Goal: Transaction & Acquisition: Purchase product/service

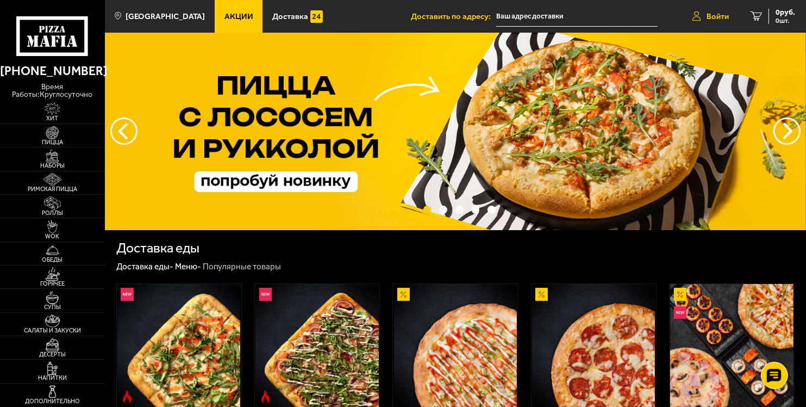
click at [716, 17] on span "Войти" at bounding box center [718, 17] width 22 height 8
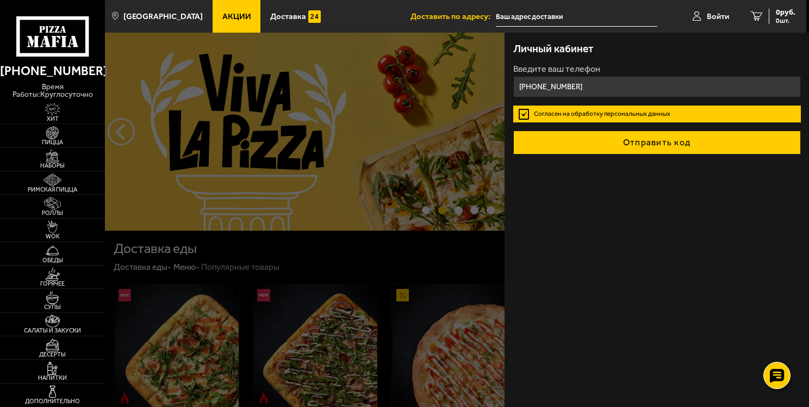
type input "[PHONE_NUMBER]"
click at [574, 134] on button "Отправить код" at bounding box center [657, 142] width 288 height 24
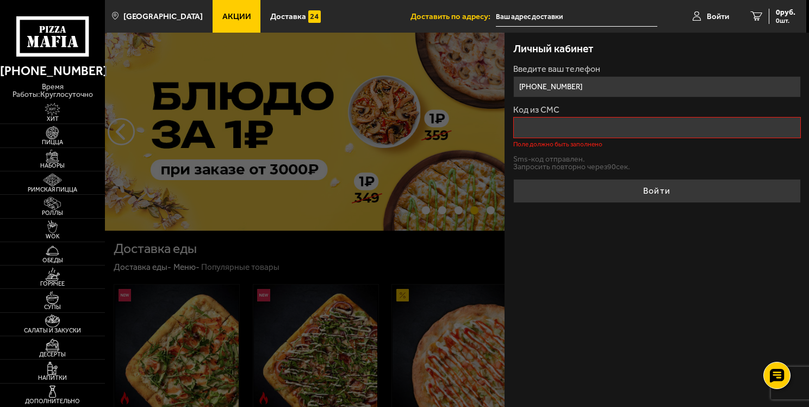
click at [414, 137] on div at bounding box center [509, 236] width 809 height 407
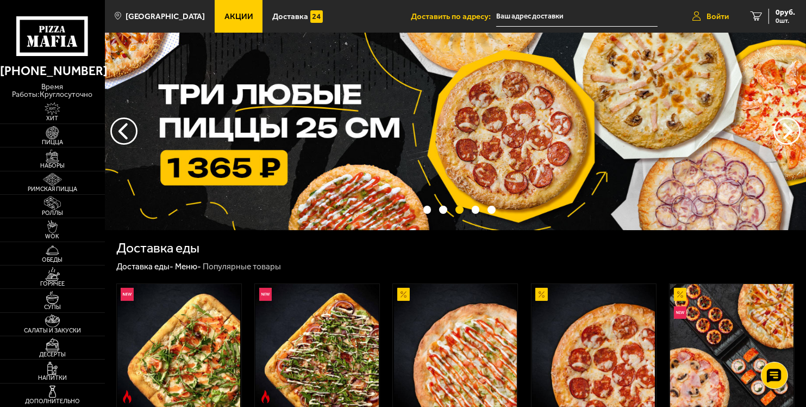
click at [722, 13] on span "Войти" at bounding box center [718, 17] width 22 height 8
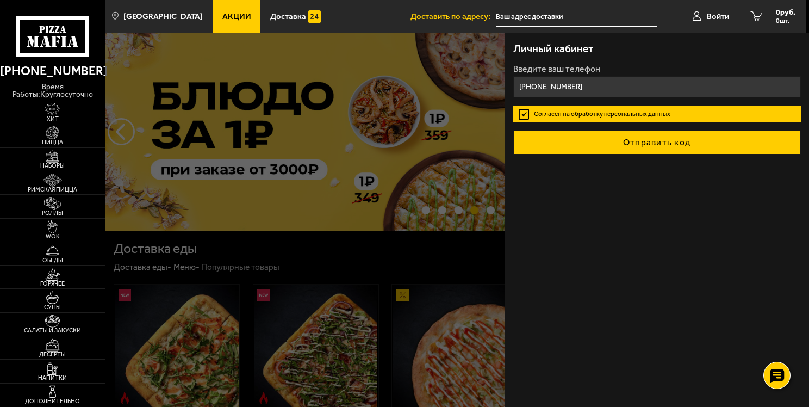
type input "[PHONE_NUMBER]"
click at [563, 135] on button "Отправить код" at bounding box center [657, 142] width 288 height 24
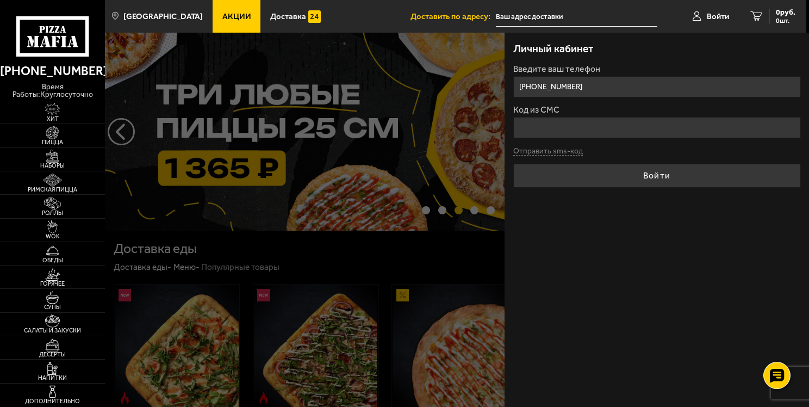
click at [544, 150] on form "Введите ваш телефон [PHONE_NUMBER] Код из СМС Отправить sms-код Войти" at bounding box center [657, 126] width 288 height 123
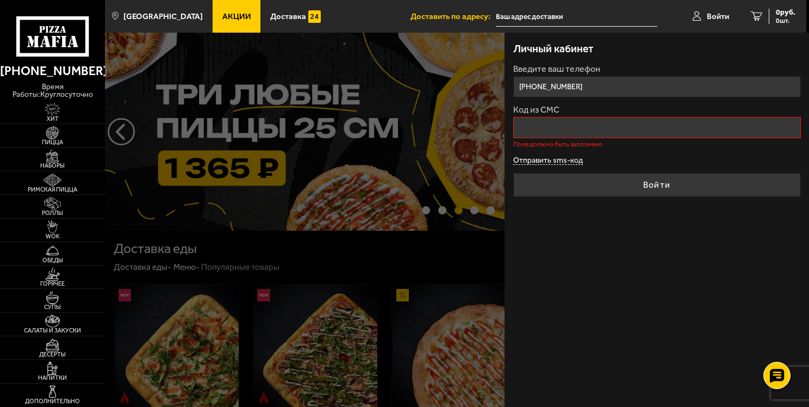
click at [541, 159] on button "Отправить sms-код" at bounding box center [548, 161] width 70 height 8
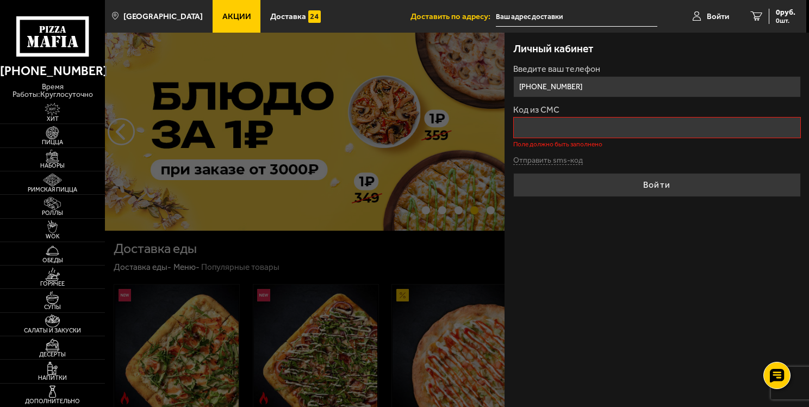
click at [555, 128] on input "Код из СМС" at bounding box center [657, 127] width 288 height 21
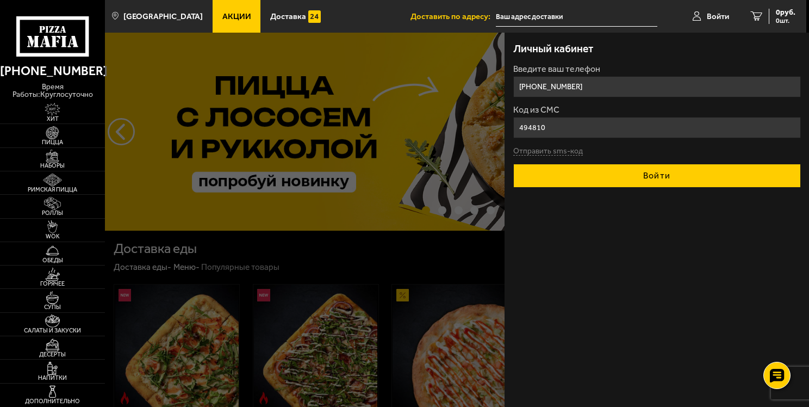
type input "494810"
click at [557, 167] on button "Войти" at bounding box center [657, 176] width 288 height 24
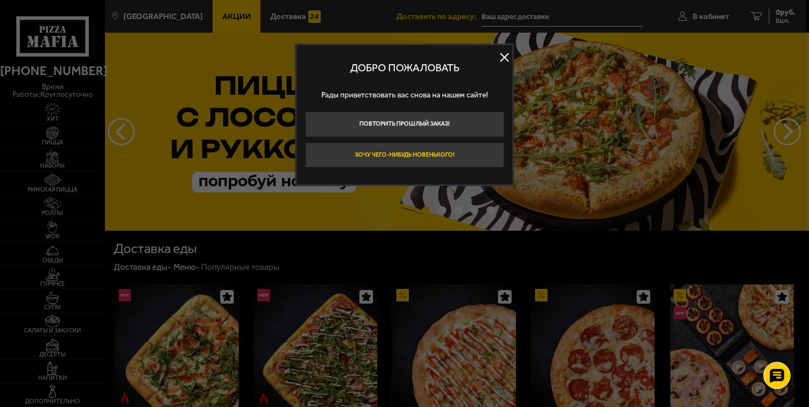
click at [442, 154] on button "Хочу чего-нибудь новенького!" at bounding box center [404, 155] width 199 height 26
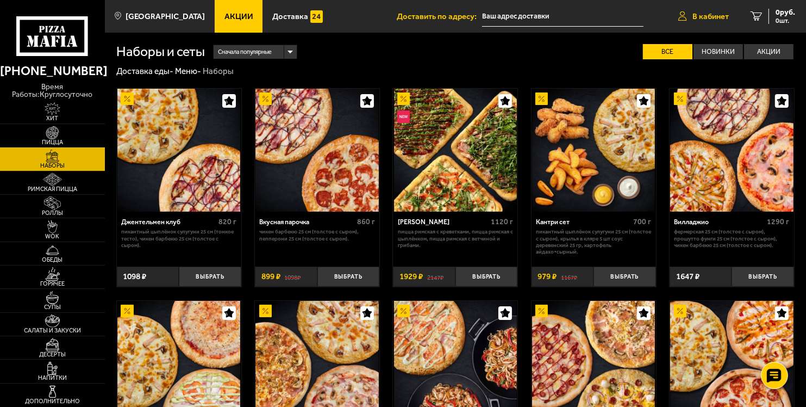
click at [709, 20] on span "В кабинет" at bounding box center [710, 17] width 36 height 8
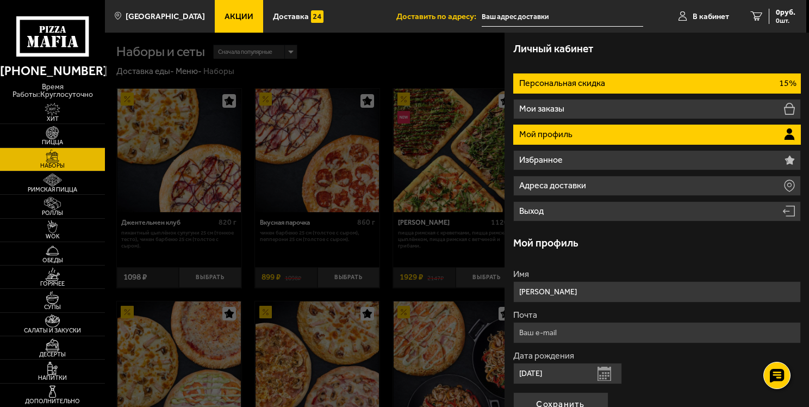
click at [589, 83] on p "Персональная скидка" at bounding box center [563, 83] width 88 height 9
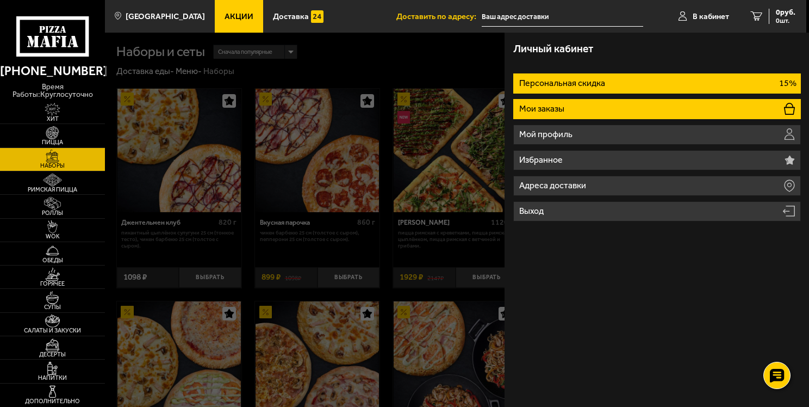
click at [569, 113] on li "Мои заказы" at bounding box center [657, 109] width 288 height 20
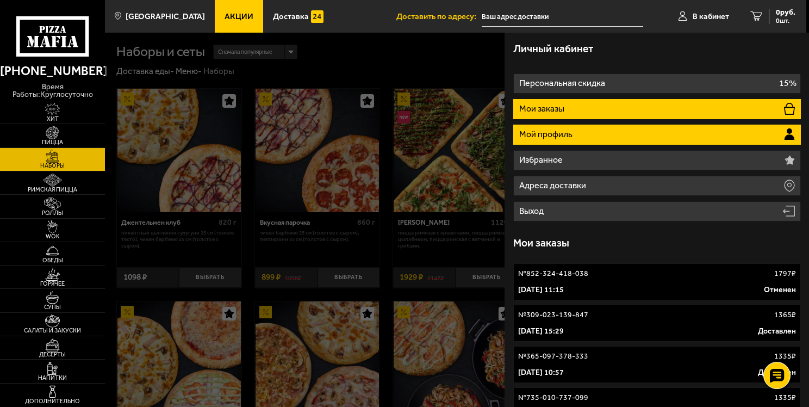
click at [568, 136] on p "Мой профиль" at bounding box center [546, 134] width 55 height 9
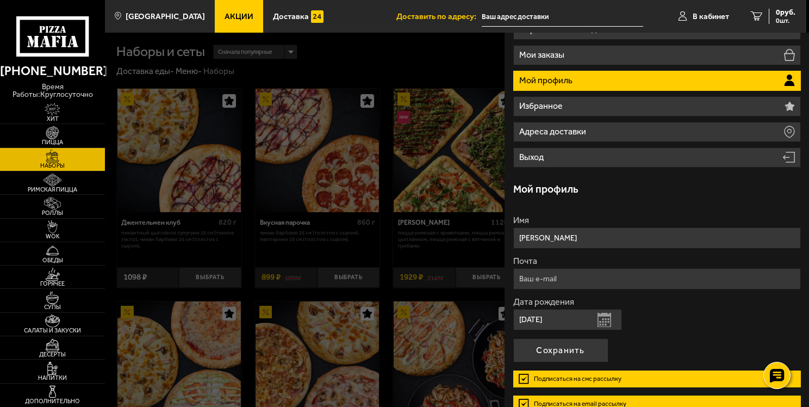
scroll to position [109, 0]
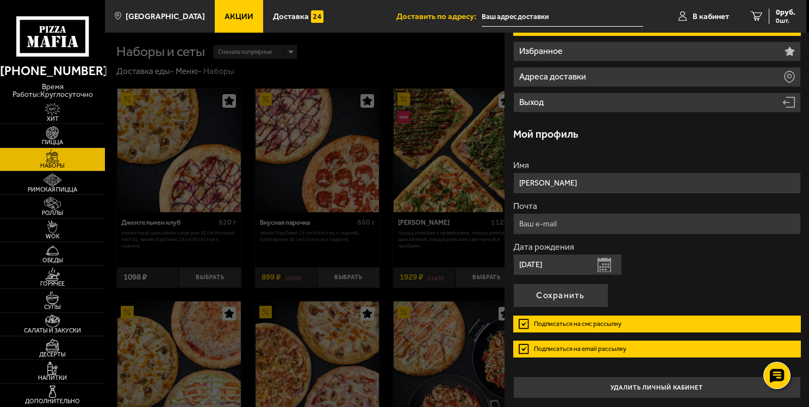
click at [600, 261] on button "Открыть календарь" at bounding box center [604, 265] width 14 height 14
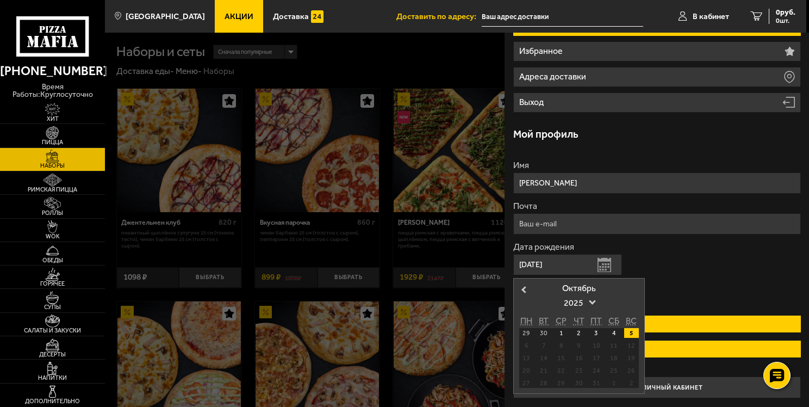
click at [628, 330] on div "5" at bounding box center [631, 333] width 15 height 10
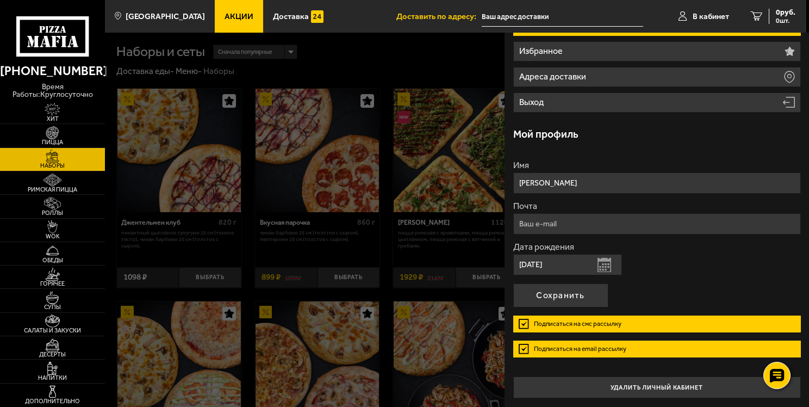
click at [601, 263] on button "Открыть календарь" at bounding box center [604, 265] width 14 height 14
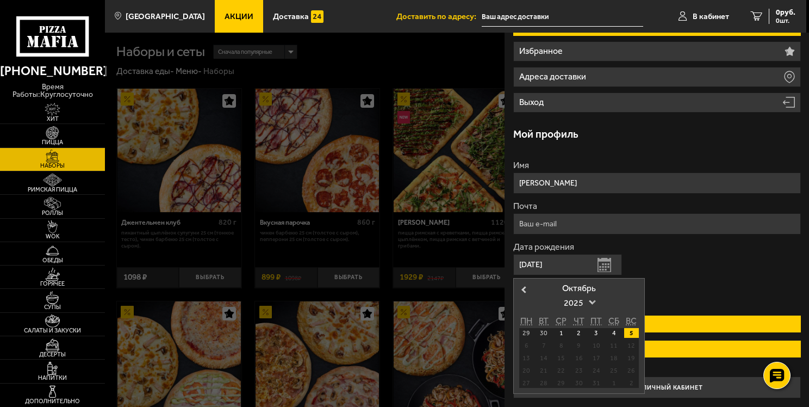
click at [571, 298] on span "2025" at bounding box center [579, 303] width 30 height 20
click at [582, 317] on div "2024" at bounding box center [579, 316] width 59 height 11
click at [594, 296] on div "2024" at bounding box center [579, 302] width 54 height 21
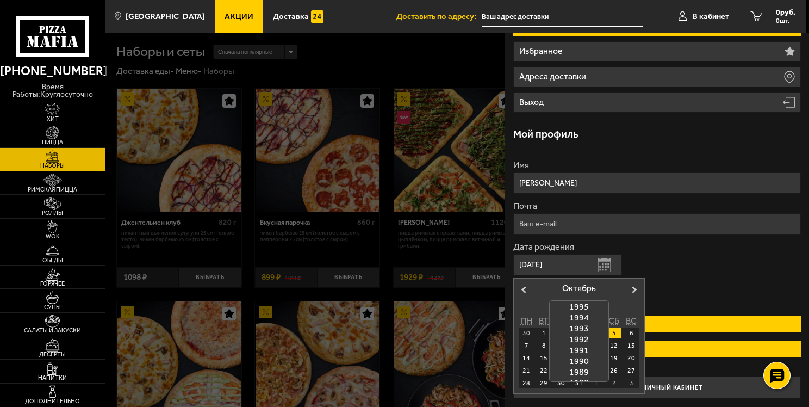
scroll to position [498, 0]
click at [586, 322] on div "1978" at bounding box center [579, 319] width 59 height 11
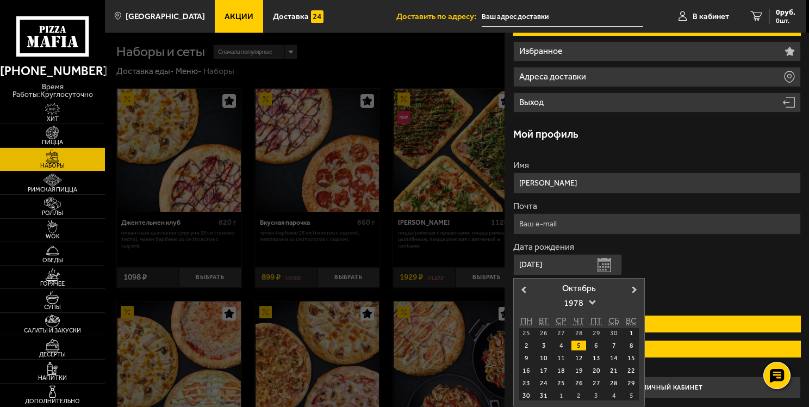
click at [672, 285] on form "Имя [PERSON_NAME] Почта Дата рождения [DEMOGRAPHIC_DATA] Открыть календарь Prev…" at bounding box center [657, 263] width 288 height 204
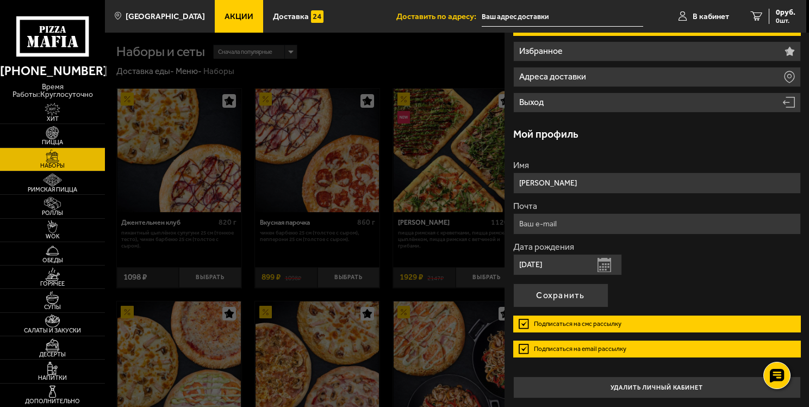
click at [595, 270] on input "[DATE]" at bounding box center [567, 264] width 109 height 21
click at [602, 267] on button "Открыть календарь" at bounding box center [604, 265] width 14 height 14
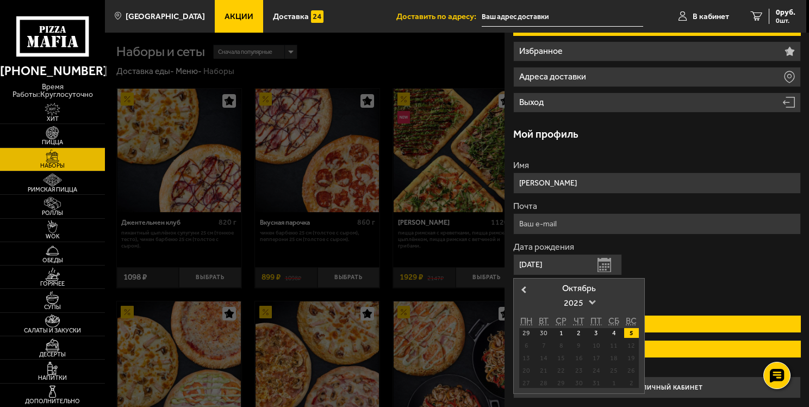
click at [585, 302] on span "2025" at bounding box center [579, 303] width 30 height 20
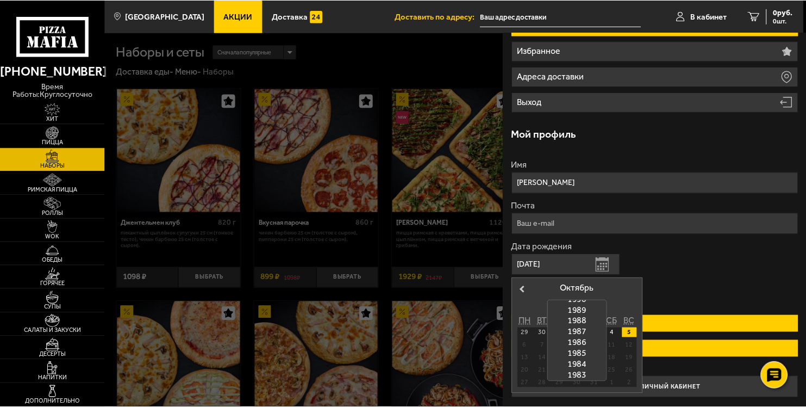
scroll to position [487, 0]
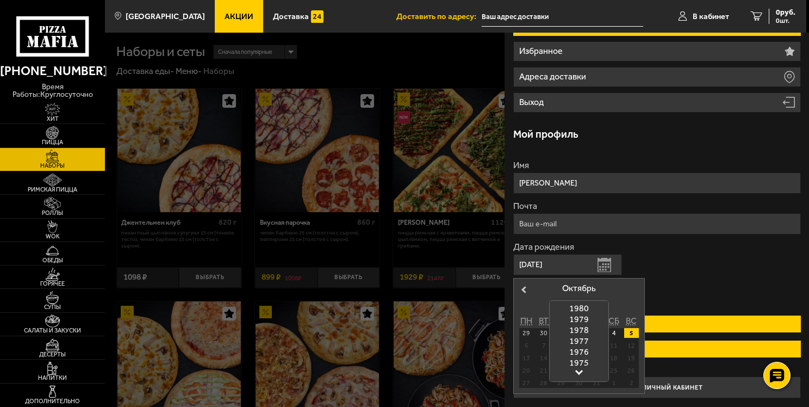
click at [578, 330] on div "1978" at bounding box center [579, 330] width 59 height 11
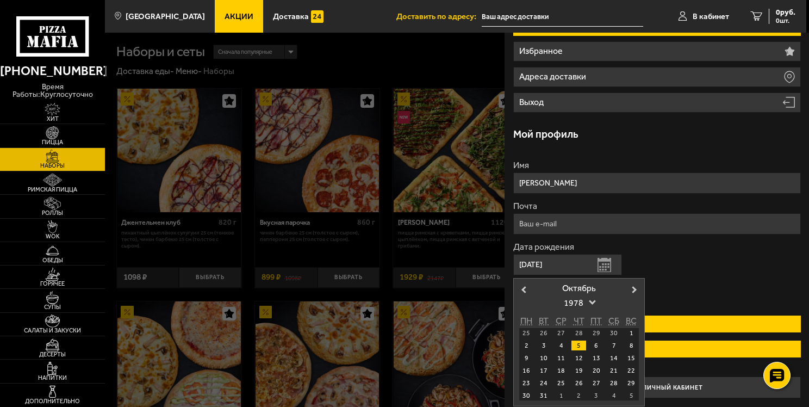
click at [582, 342] on div "5" at bounding box center [578, 345] width 15 height 10
type input "[DATE]"
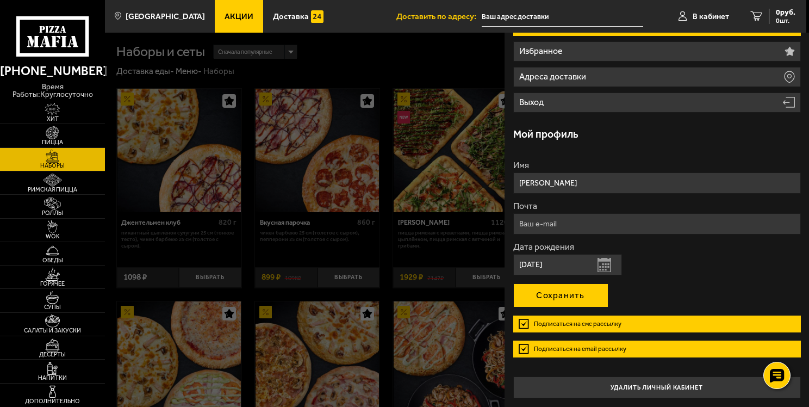
click at [563, 295] on button "Сохранить" at bounding box center [560, 295] width 95 height 24
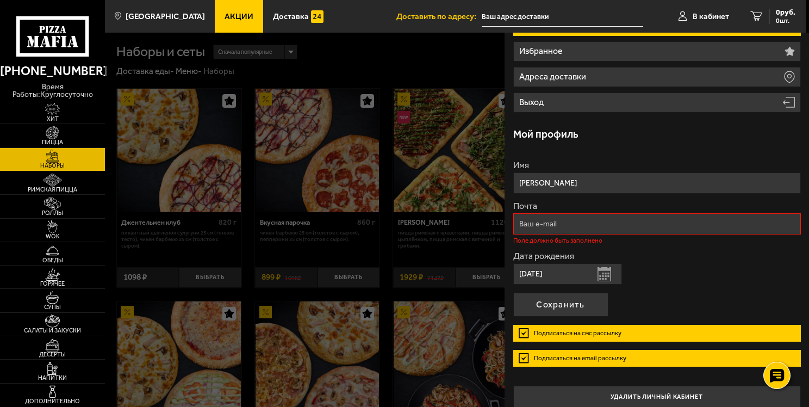
click at [567, 227] on input "Почта" at bounding box center [657, 223] width 288 height 21
type input "[EMAIL_ADDRESS][DOMAIN_NAME]"
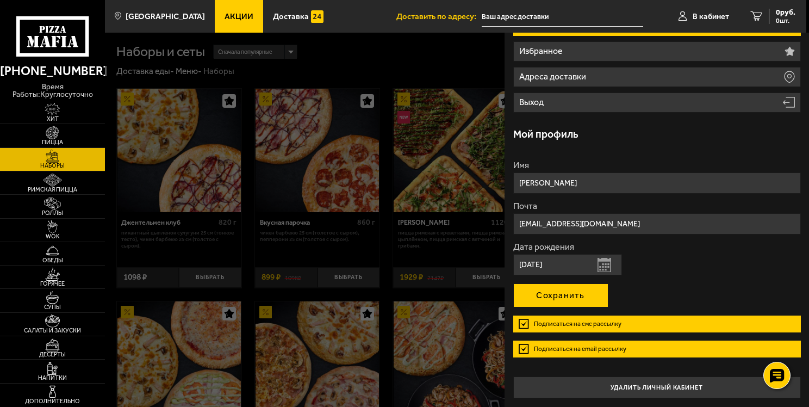
click at [570, 297] on button "Сохранить" at bounding box center [560, 295] width 95 height 24
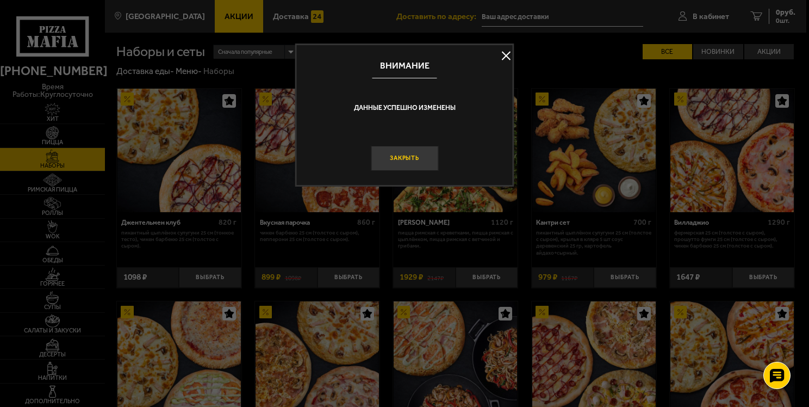
click at [394, 161] on button "Закрыть" at bounding box center [404, 159] width 67 height 26
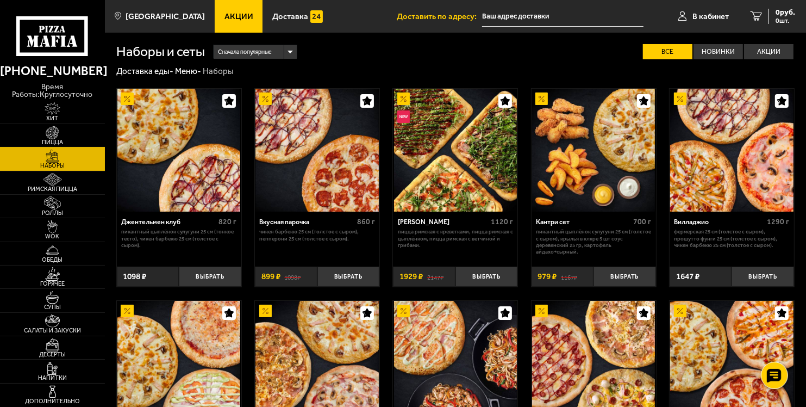
click at [58, 136] on img at bounding box center [52, 132] width 32 height 13
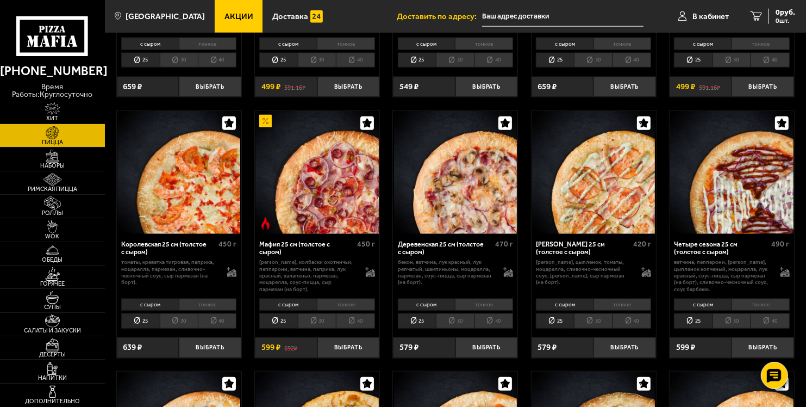
scroll to position [1087, 0]
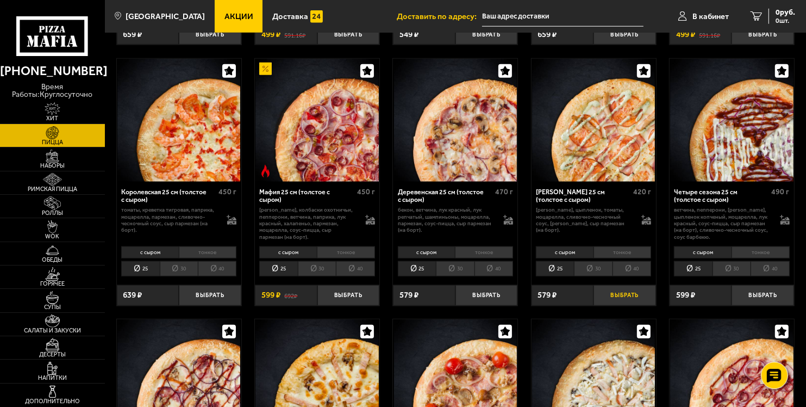
click at [611, 291] on button "Выбрать" at bounding box center [625, 295] width 63 height 21
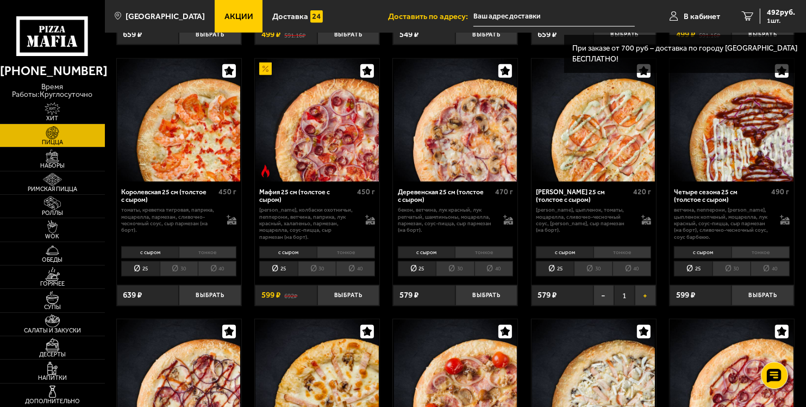
click at [656, 288] on button "+" at bounding box center [645, 295] width 21 height 21
click at [646, 289] on button "+" at bounding box center [645, 295] width 21 height 21
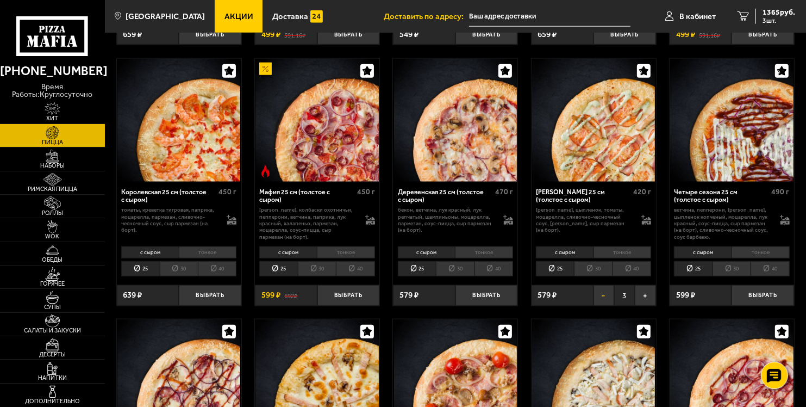
click at [599, 294] on button "−" at bounding box center [604, 295] width 21 height 21
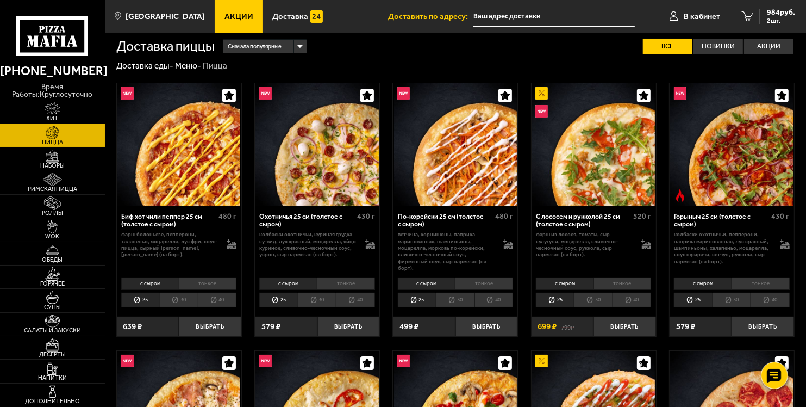
scroll to position [0, 0]
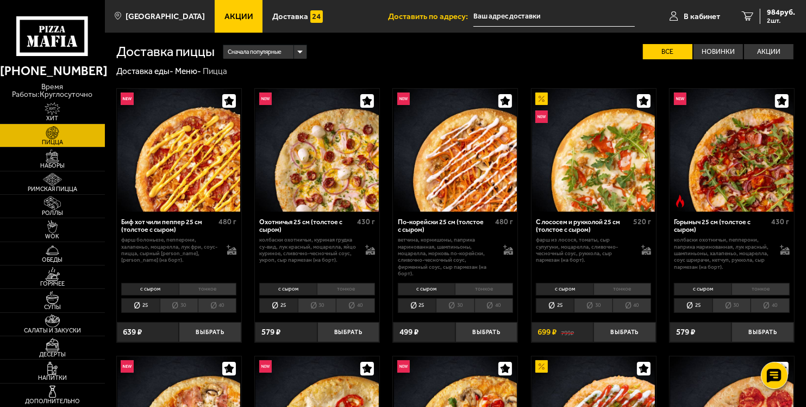
click at [156, 220] on div "Биф хот чили пеппер 25 см (толстое с сыром)" at bounding box center [168, 226] width 95 height 16
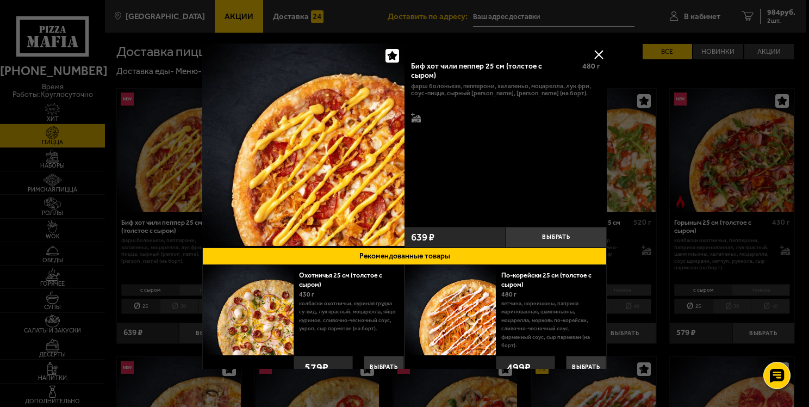
click at [596, 50] on button at bounding box center [598, 54] width 16 height 16
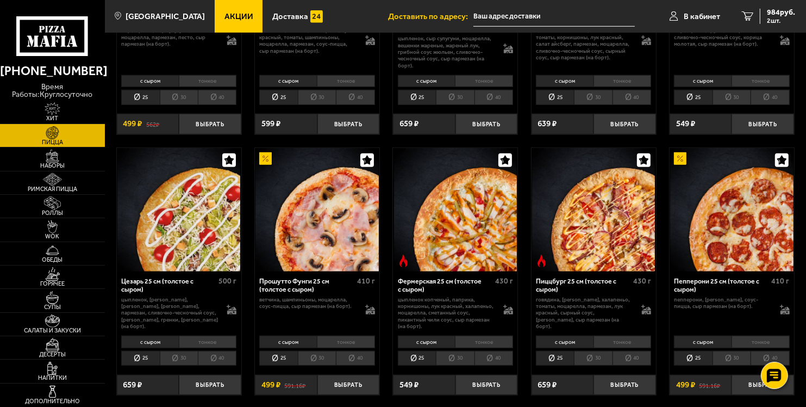
scroll to position [761, 0]
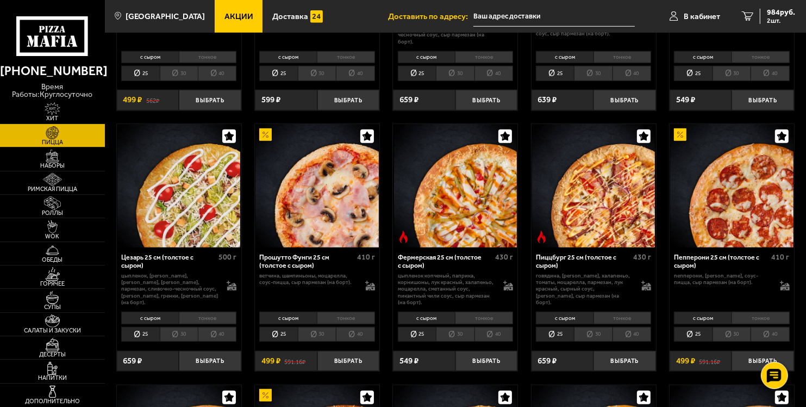
click at [563, 157] on img at bounding box center [593, 185] width 123 height 123
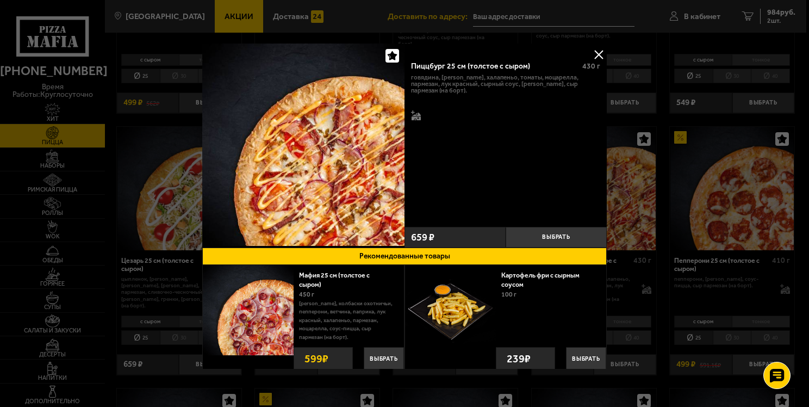
click at [595, 52] on button at bounding box center [598, 54] width 16 height 16
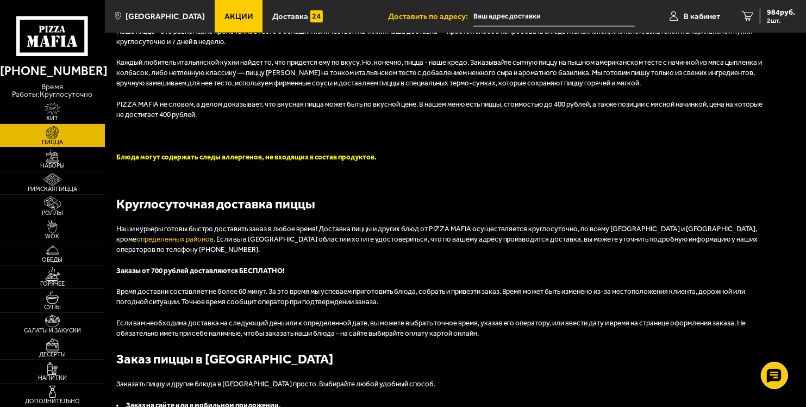
scroll to position [2066, 0]
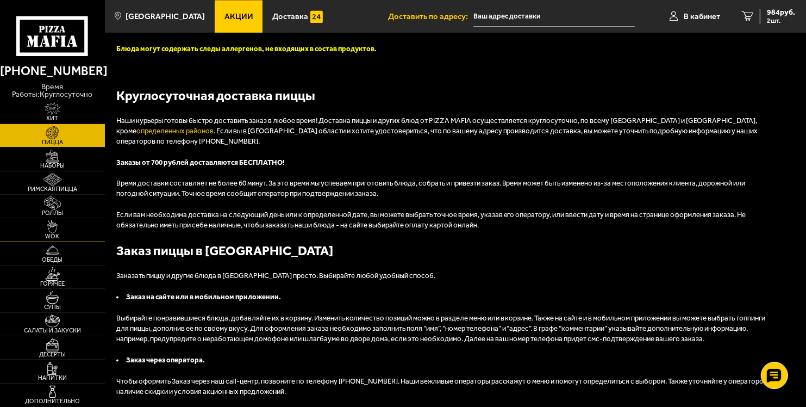
click at [59, 226] on img at bounding box center [52, 226] width 32 height 13
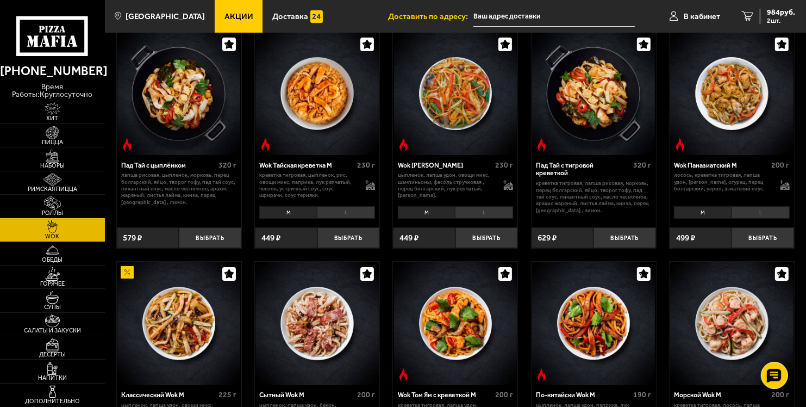
scroll to position [54, 0]
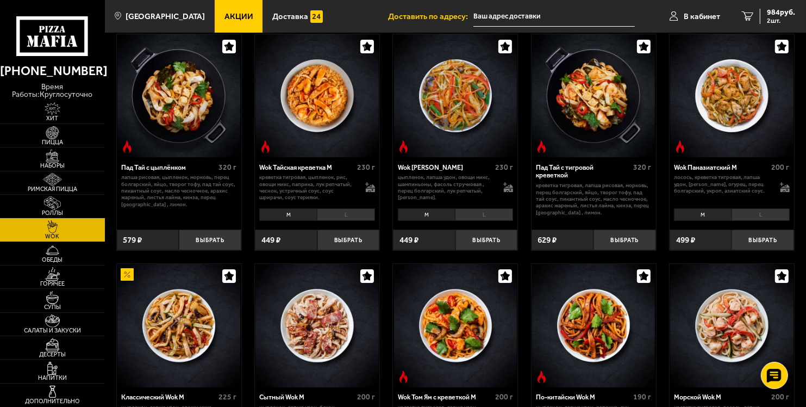
click at [765, 215] on li "L" at bounding box center [761, 214] width 58 height 12
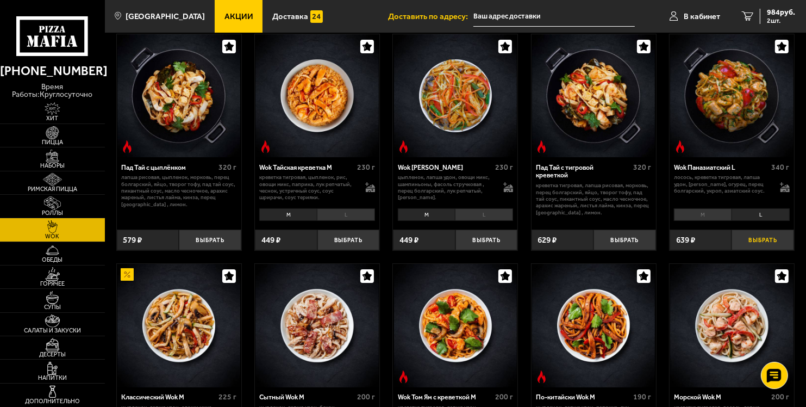
click at [759, 239] on button "Выбрать" at bounding box center [763, 239] width 63 height 21
click at [742, 244] on button "−" at bounding box center [742, 239] width 21 height 21
click at [57, 176] on img at bounding box center [52, 179] width 32 height 13
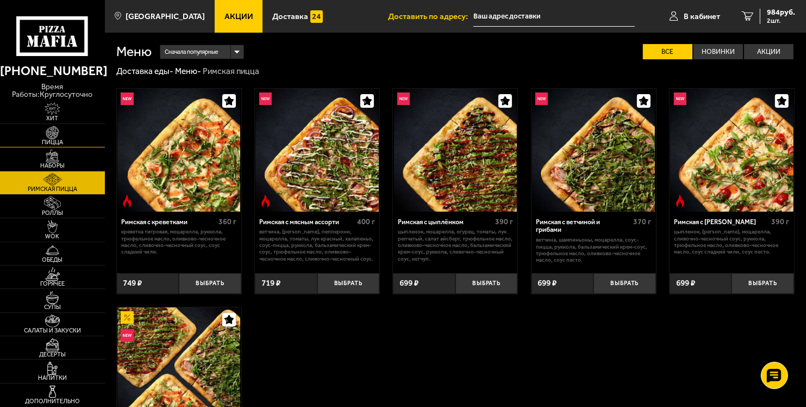
click at [63, 125] on link "Пицца" at bounding box center [52, 135] width 105 height 23
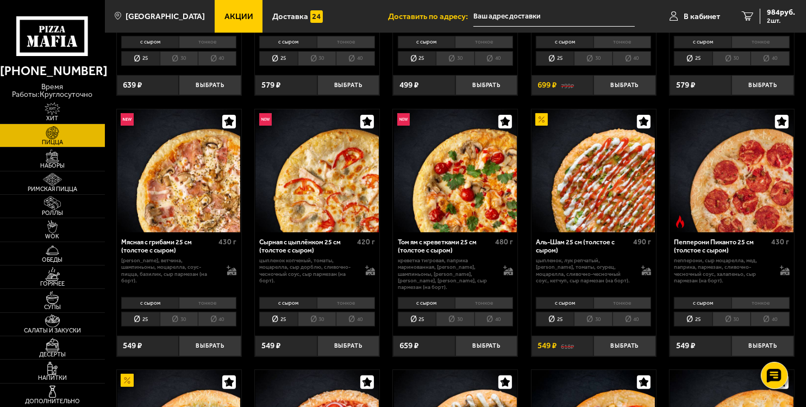
scroll to position [272, 0]
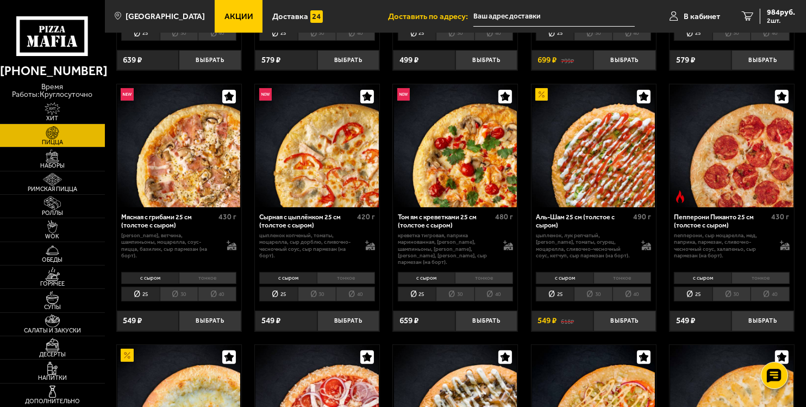
click at [760, 272] on li "тонкое" at bounding box center [761, 278] width 58 height 12
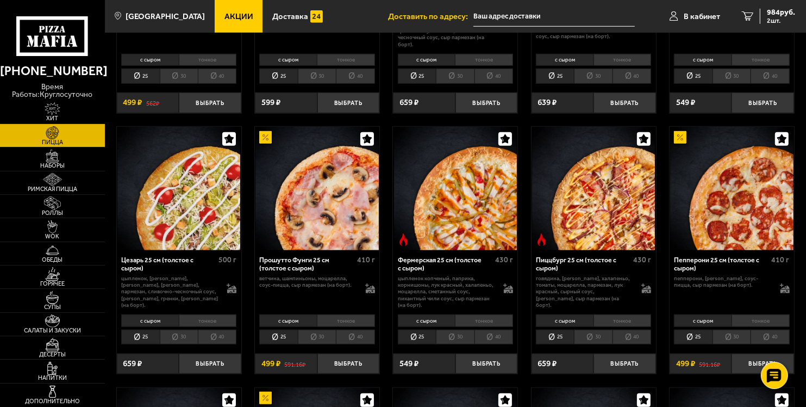
scroll to position [761, 0]
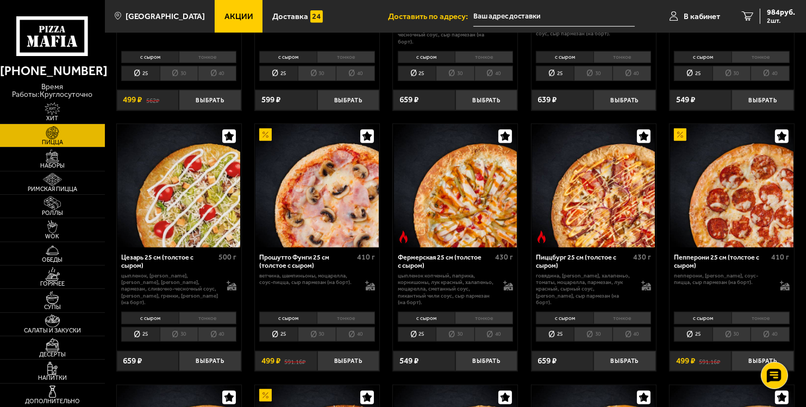
click at [745, 312] on li "тонкое" at bounding box center [761, 317] width 58 height 12
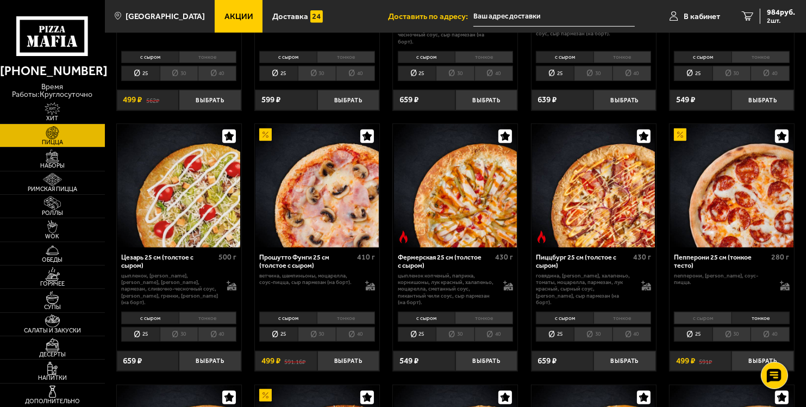
scroll to position [815, 0]
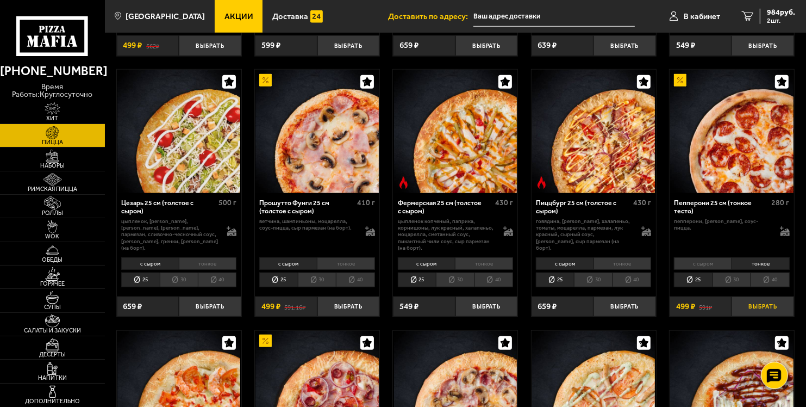
click at [754, 304] on button "Выбрать" at bounding box center [763, 306] width 63 height 21
click at [774, 12] on span "1365 руб." at bounding box center [779, 13] width 33 height 8
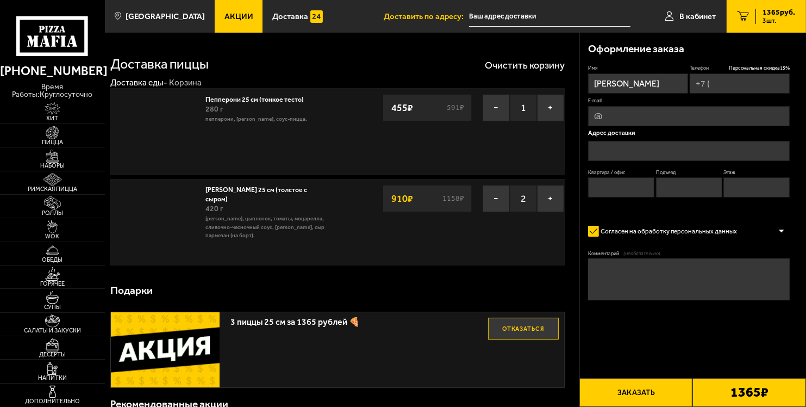
type input "[PHONE_NUMBER]"
type input "[STREET_ADDRESS]"
type input "19"
type input "1"
type input "5"
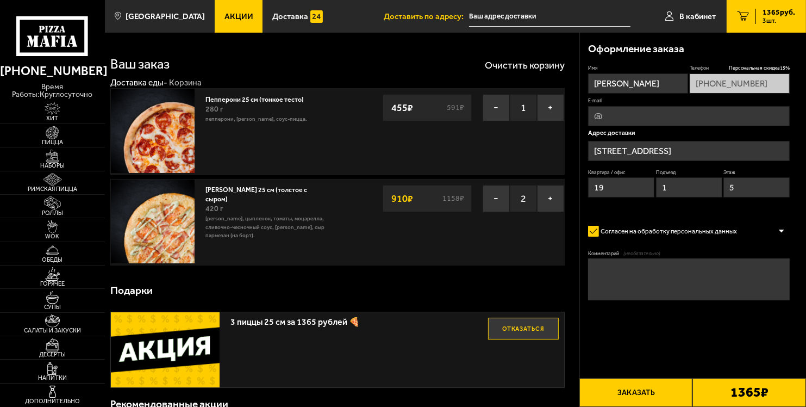
click at [653, 147] on input "[STREET_ADDRESS]" at bounding box center [689, 151] width 202 height 20
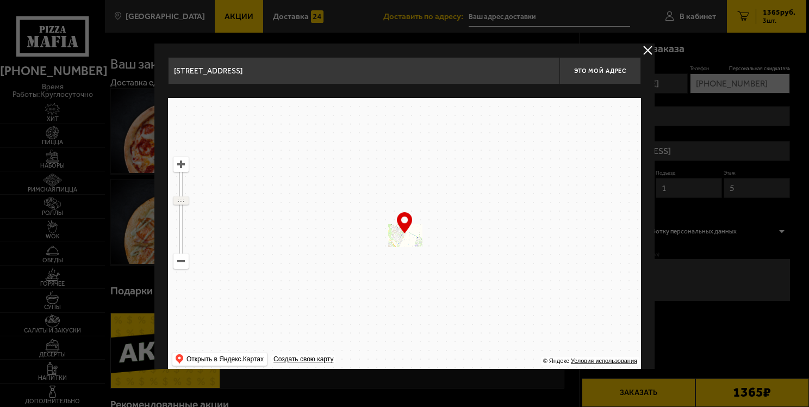
drag, startPoint x: 179, startPoint y: 183, endPoint x: 183, endPoint y: 200, distance: 17.8
click at [182, 200] on ymaps at bounding box center [181, 200] width 14 height 7
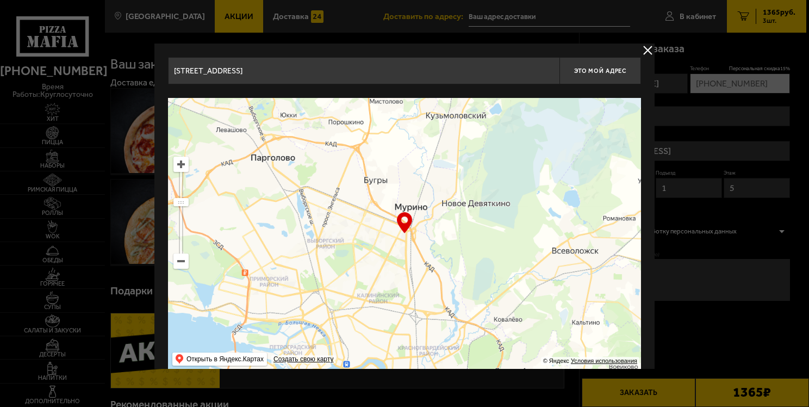
drag, startPoint x: 413, startPoint y: 251, endPoint x: 392, endPoint y: 214, distance: 42.8
click at [392, 214] on ymaps at bounding box center [404, 234] width 473 height 272
type input "[STREET_ADDRESS]"
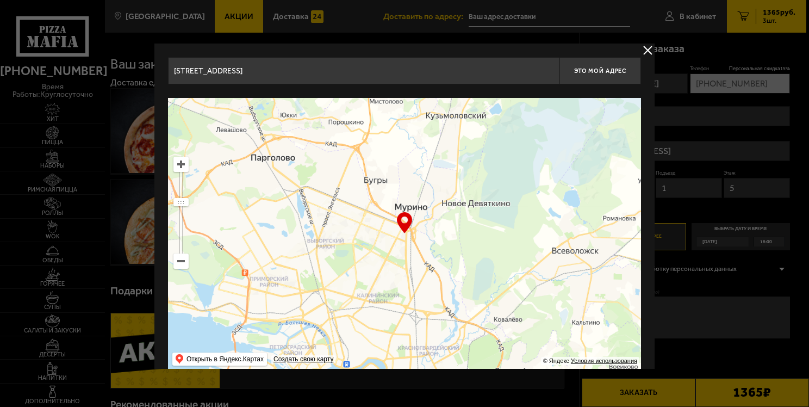
click at [183, 163] on ymaps at bounding box center [181, 164] width 14 height 14
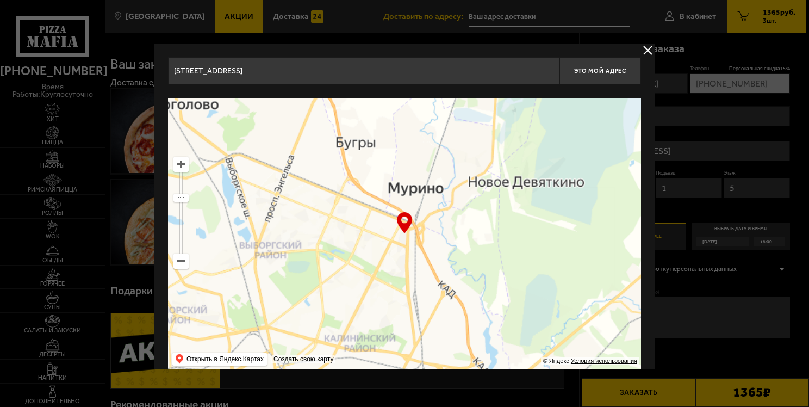
click at [183, 163] on ymaps at bounding box center [181, 164] width 14 height 14
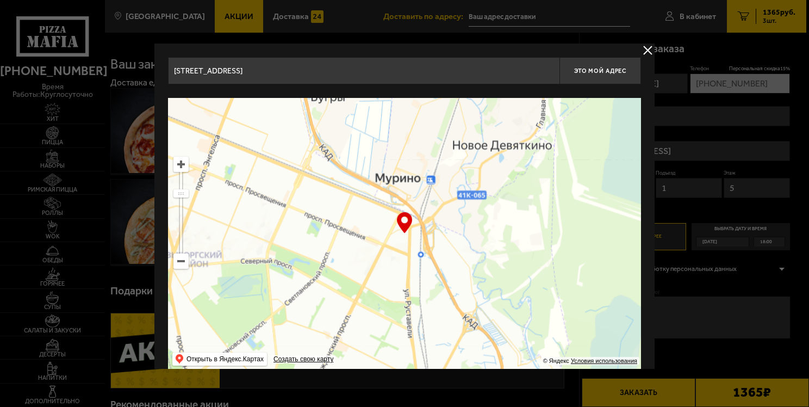
click at [183, 163] on ymaps at bounding box center [181, 164] width 14 height 14
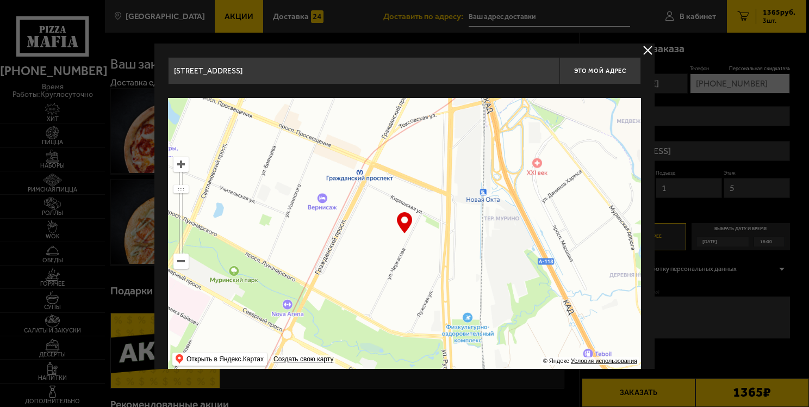
drag, startPoint x: 423, startPoint y: 279, endPoint x: 456, endPoint y: 146, distance: 137.1
click at [456, 147] on ymaps at bounding box center [404, 234] width 473 height 272
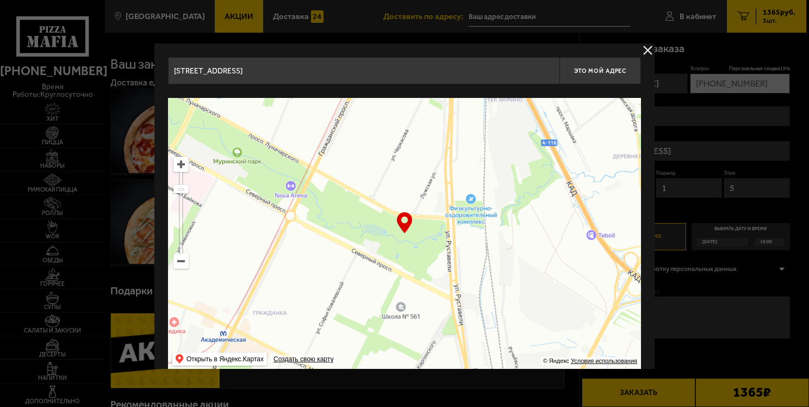
click at [179, 170] on ymaps at bounding box center [181, 164] width 14 height 14
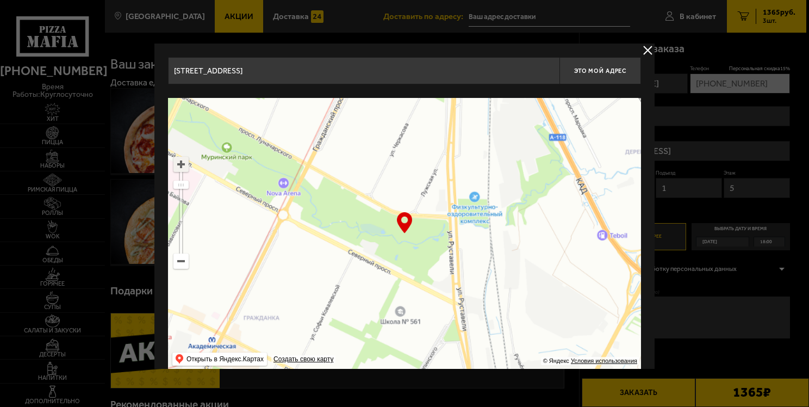
click at [178, 170] on ymaps at bounding box center [181, 164] width 14 height 14
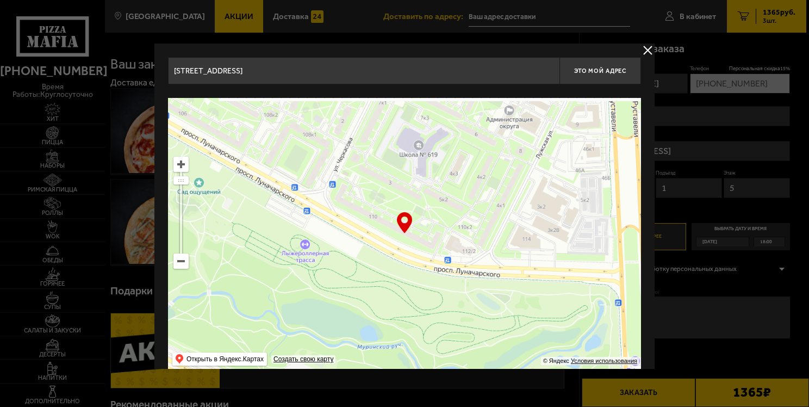
drag, startPoint x: 311, startPoint y: 164, endPoint x: 355, endPoint y: 269, distance: 114.3
click at [355, 269] on ymaps at bounding box center [404, 234] width 473 height 272
type input "[STREET_ADDRESS]"
click at [595, 72] on span "Это мой адрес" at bounding box center [600, 70] width 52 height 7
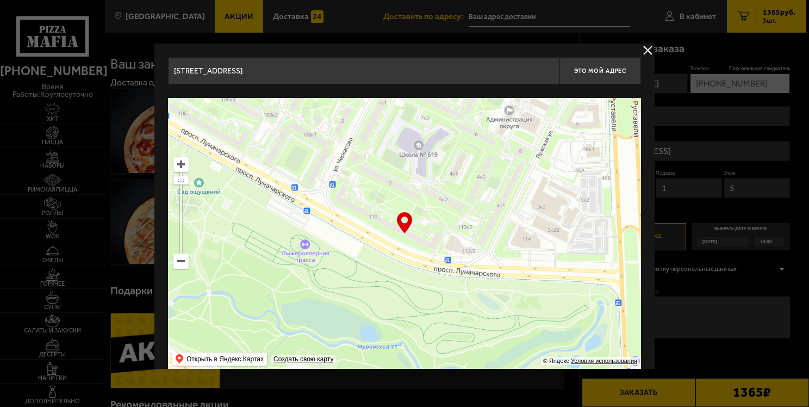
type input "[STREET_ADDRESS]"
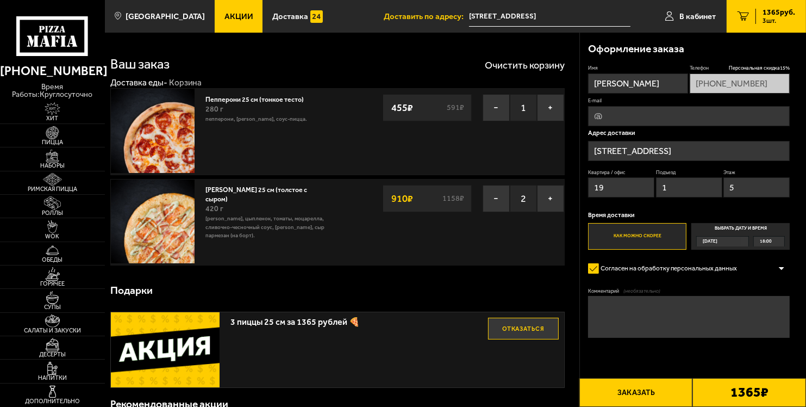
drag, startPoint x: 613, startPoint y: 185, endPoint x: 596, endPoint y: 192, distance: 18.3
click at [596, 192] on input "19" at bounding box center [621, 187] width 66 height 20
type input "12"
drag, startPoint x: 742, startPoint y: 187, endPoint x: 726, endPoint y: 190, distance: 17.1
click at [726, 190] on input "5" at bounding box center [756, 187] width 66 height 20
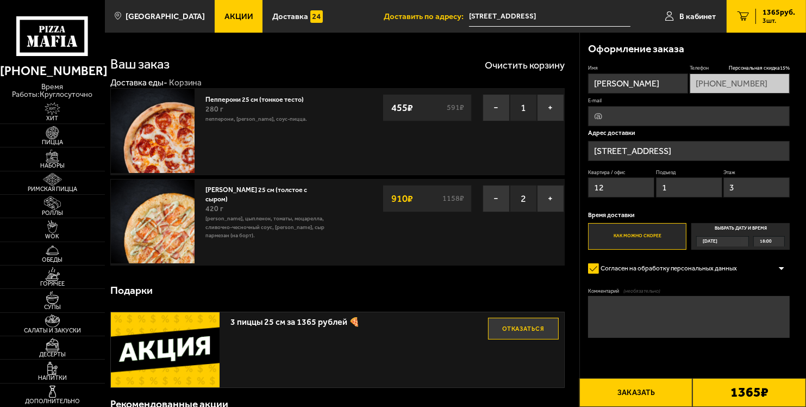
type input "3"
click at [691, 274] on label "Согласен на обработку персональных данных" at bounding box center [667, 268] width 158 height 17
click at [0, 0] on input "Согласен на обработку персональных данных" at bounding box center [0, 0] width 0 height 0
click at [691, 270] on label "Согласен на обработку персональных данных" at bounding box center [667, 268] width 158 height 17
click at [0, 0] on input "Согласен на обработку персональных данных" at bounding box center [0, 0] width 0 height 0
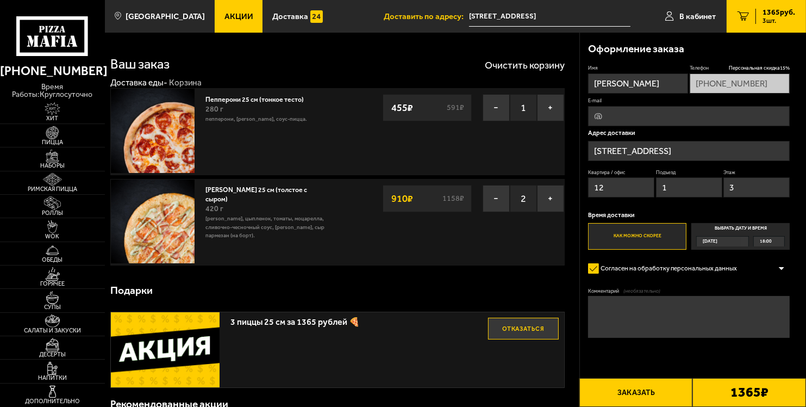
click at [691, 286] on form "Имя [PERSON_NAME] Телефон Персональная скидка 15 % [PHONE_NUMBER] E-mail Адрес …" at bounding box center [689, 226] width 202 height 323
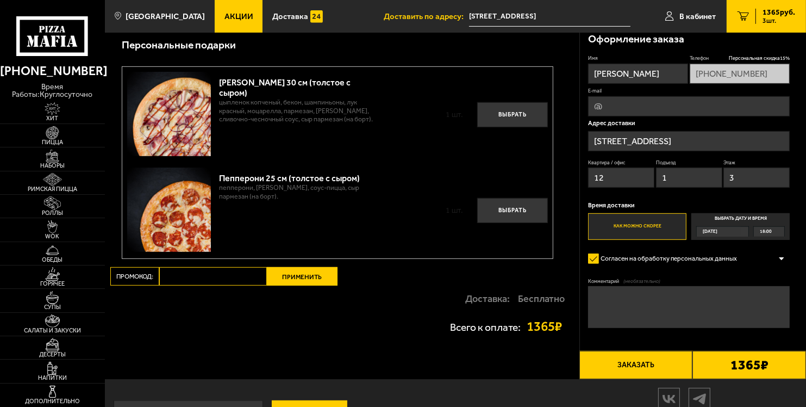
scroll to position [489, 0]
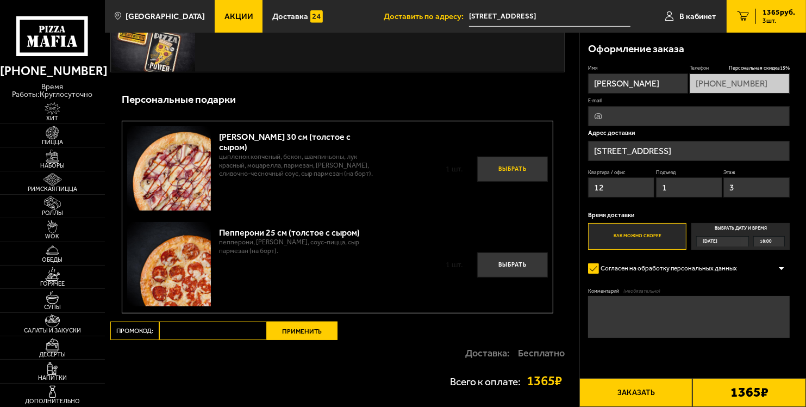
click at [500, 169] on button "Выбрать" at bounding box center [512, 169] width 71 height 25
type input "[STREET_ADDRESS]"
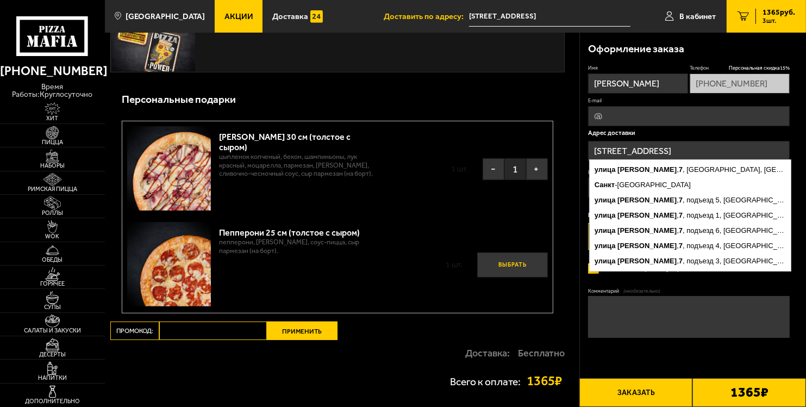
click at [517, 265] on button "Выбрать" at bounding box center [512, 264] width 71 height 25
click at [656, 152] on input "[STREET_ADDRESS]" at bounding box center [689, 151] width 202 height 20
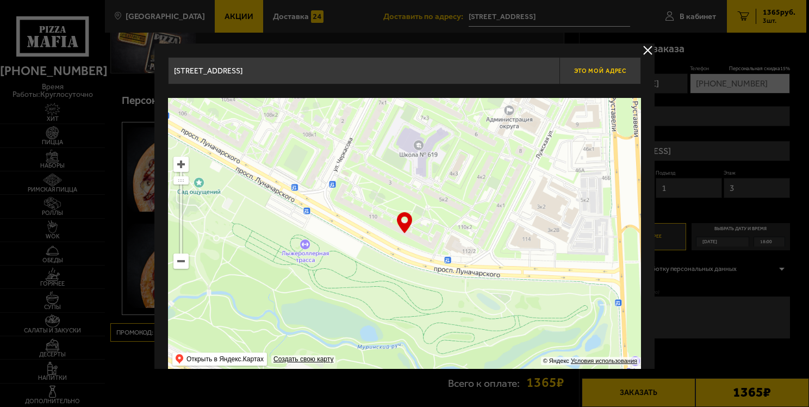
click at [594, 67] on span "Это мой адрес" at bounding box center [600, 70] width 52 height 7
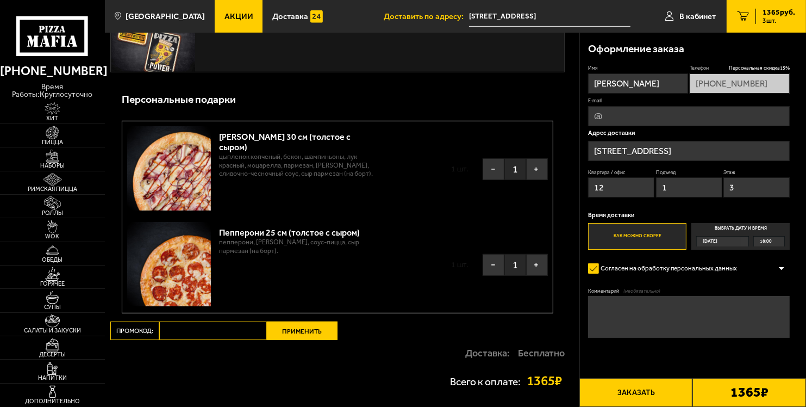
click at [696, 148] on input "[STREET_ADDRESS]" at bounding box center [689, 151] width 202 height 20
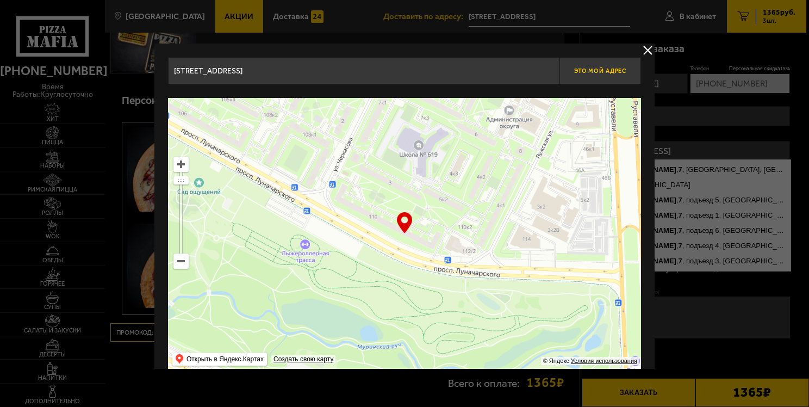
click at [602, 70] on span "Это мой адрес" at bounding box center [600, 70] width 52 height 7
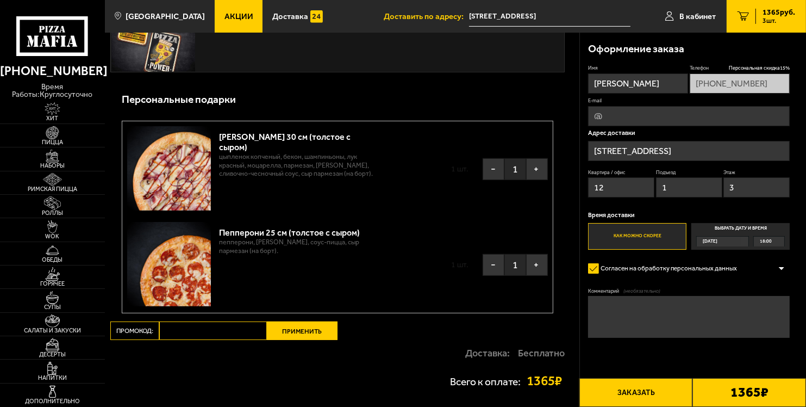
click at [619, 146] on input "[STREET_ADDRESS]" at bounding box center [689, 151] width 202 height 20
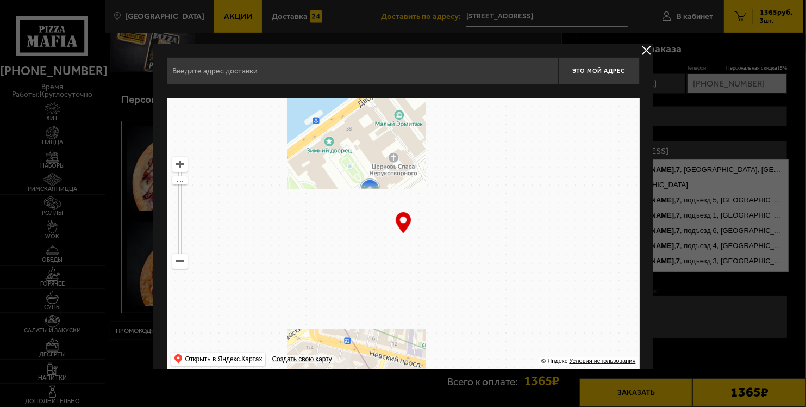
type input "[STREET_ADDRESS]"
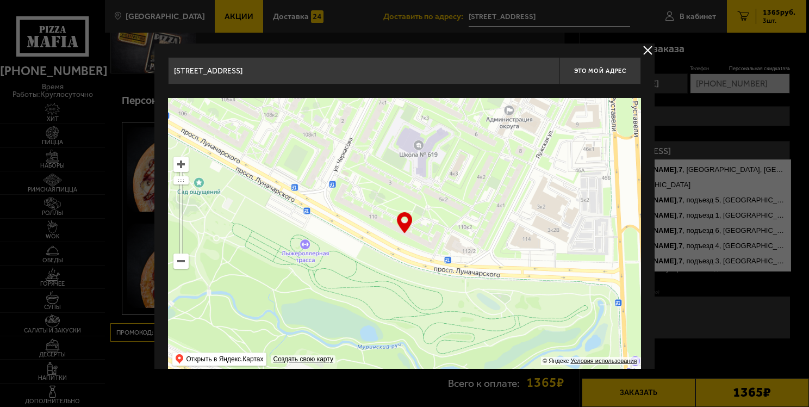
click at [277, 71] on input "[STREET_ADDRESS]" at bounding box center [363, 70] width 391 height 27
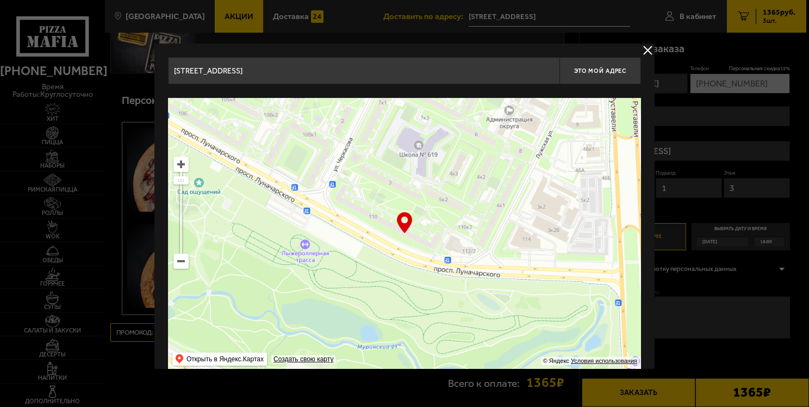
drag, startPoint x: 276, startPoint y: 71, endPoint x: 120, endPoint y: 69, distance: 156.6
click at [120, 70] on main "[GEOGRAPHIC_DATA] Все Акции Доставка Личный кабинет Акции Доставка Доставить по…" at bounding box center [455, 8] width 701 height 994
click at [606, 70] on span "Это мой адрес" at bounding box center [600, 70] width 52 height 7
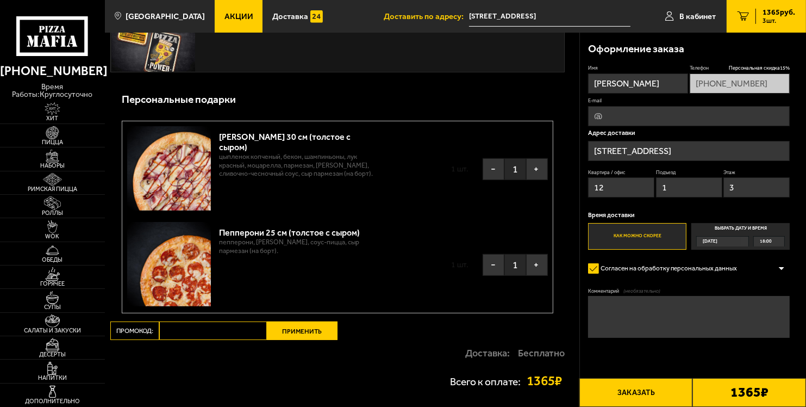
click at [667, 148] on input "[STREET_ADDRESS]" at bounding box center [689, 151] width 202 height 20
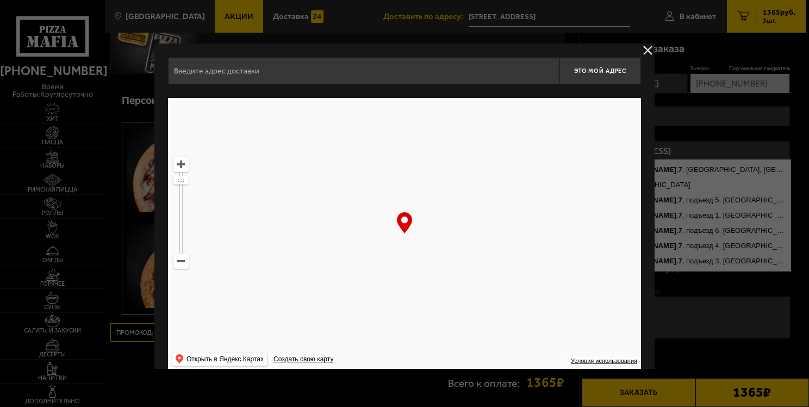
type input "[STREET_ADDRESS]"
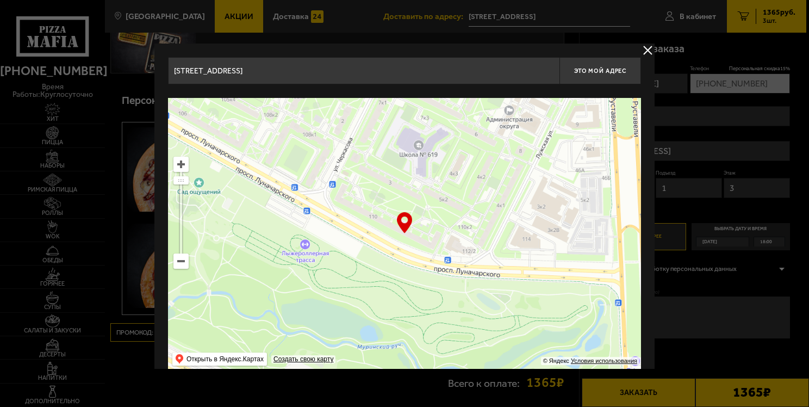
click at [646, 46] on button "delivery type" at bounding box center [648, 50] width 14 height 14
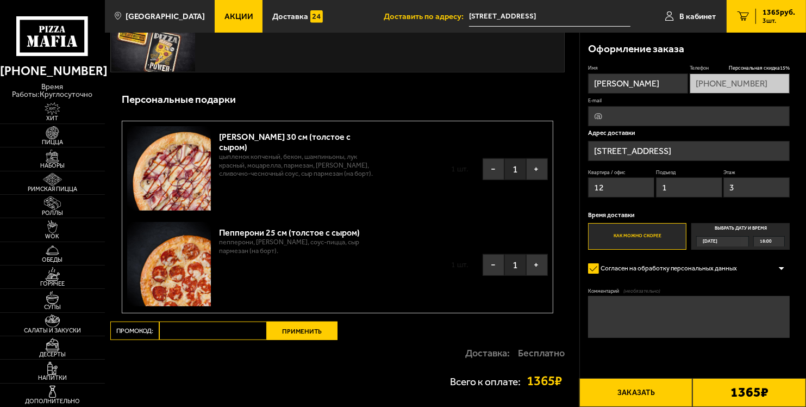
click at [644, 151] on input "[STREET_ADDRESS]" at bounding box center [689, 151] width 202 height 20
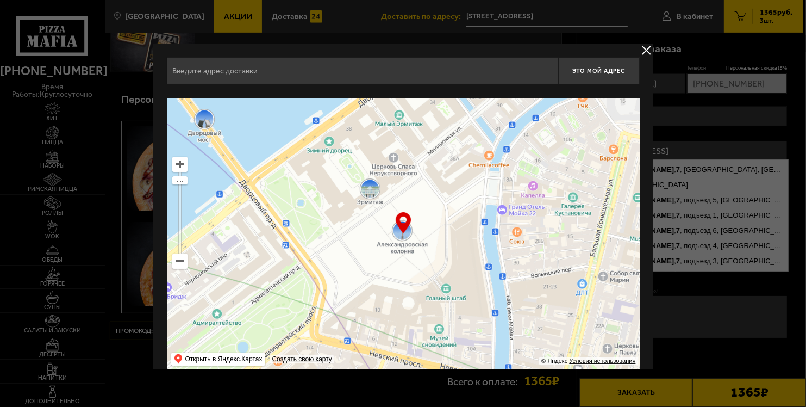
type input "[STREET_ADDRESS]"
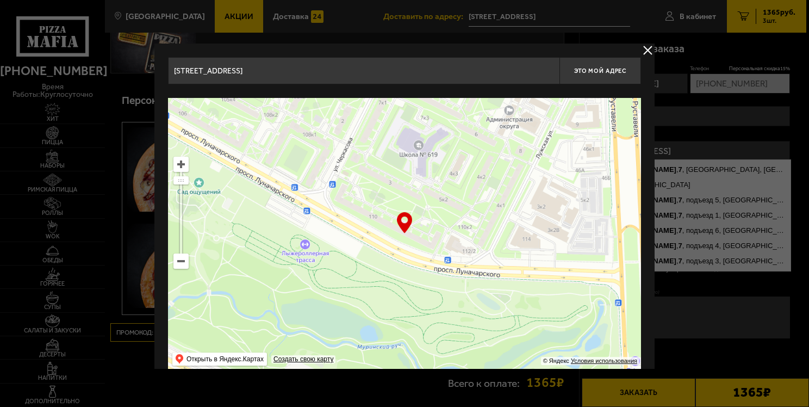
click at [649, 51] on button "delivery type" at bounding box center [648, 50] width 14 height 14
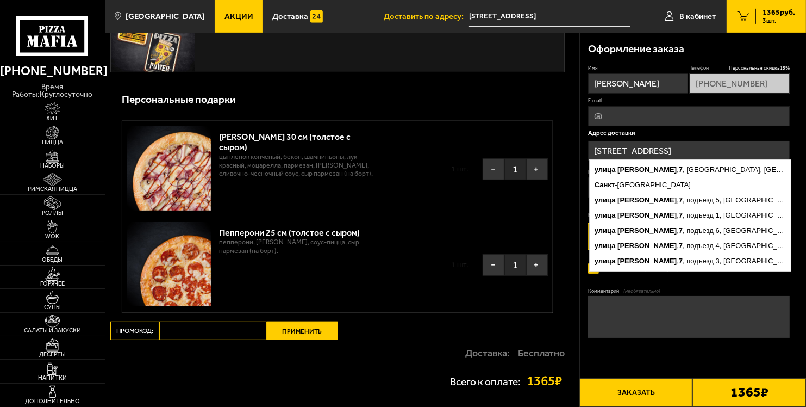
drag, startPoint x: 700, startPoint y: 150, endPoint x: 641, endPoint y: 157, distance: 59.1
click at [641, 157] on input "[STREET_ADDRESS]" at bounding box center [689, 151] width 202 height 20
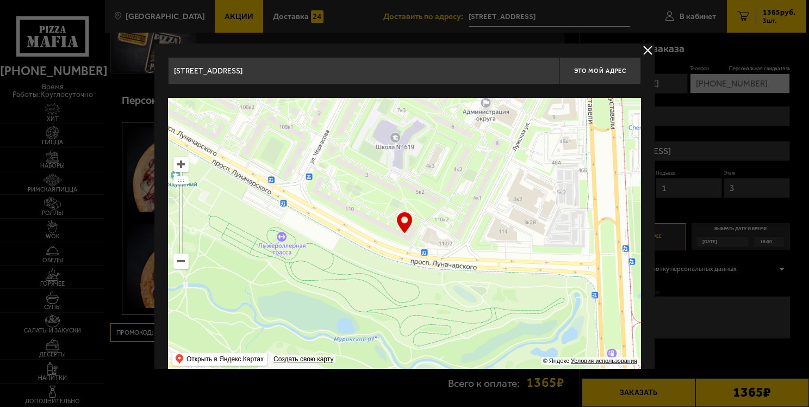
drag, startPoint x: 424, startPoint y: 241, endPoint x: 405, endPoint y: 233, distance: 20.2
click at [405, 233] on div "… © Яндекс Условия использования Открыть в Яндекс.Картах Создать свою карту" at bounding box center [404, 234] width 473 height 272
type input "[STREET_ADDRESS]"
click at [607, 71] on span "Это мой адрес" at bounding box center [600, 70] width 52 height 7
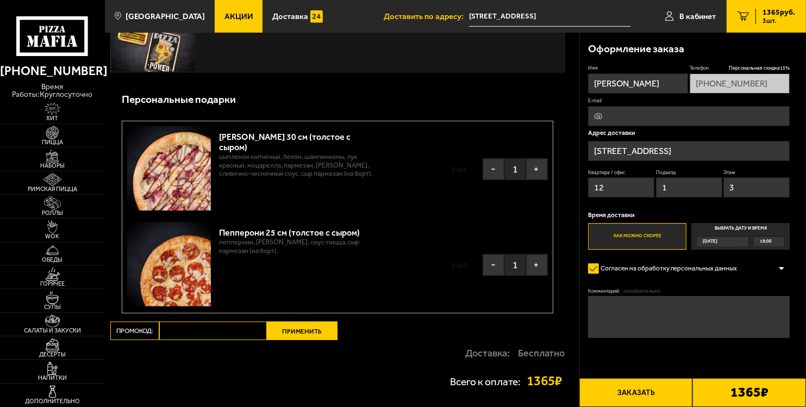
click at [609, 307] on textarea "Комментарий (необязательно)" at bounding box center [689, 317] width 202 height 42
type textarea "N"
click at [609, 307] on textarea "N" at bounding box center [689, 317] width 202 height 42
type textarea "Твари"
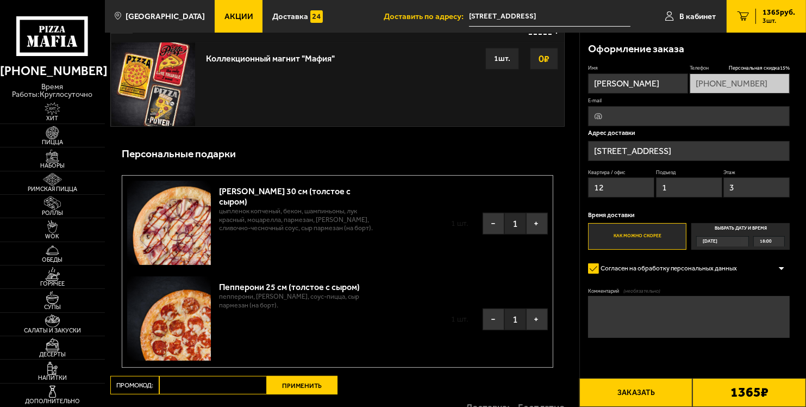
click at [605, 117] on input "E-mail" at bounding box center [689, 116] width 202 height 20
type input "[EMAIL_ADDRESS][DOMAIN_NAME]"
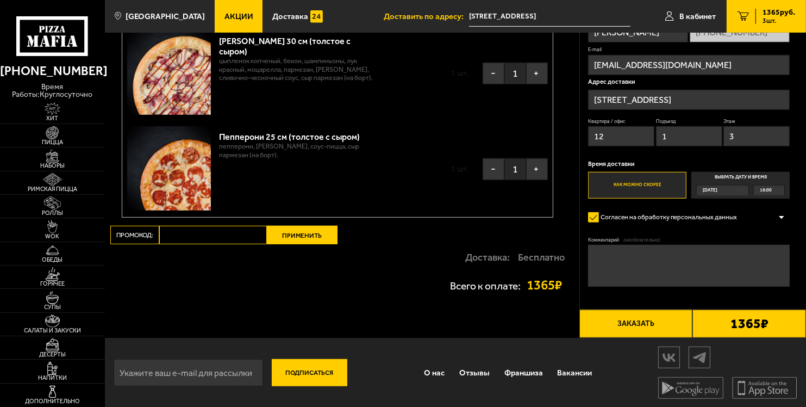
scroll to position [585, 0]
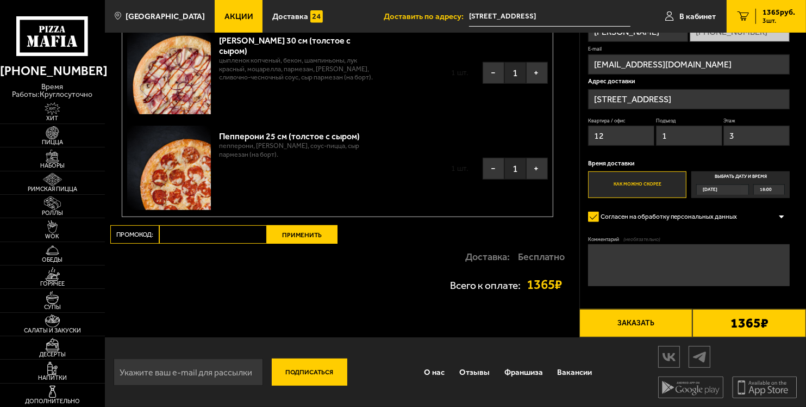
click at [227, 232] on input "Промокод:" at bounding box center [213, 234] width 108 height 18
type input "Mafia"
click at [301, 233] on button "Применить" at bounding box center [302, 234] width 71 height 18
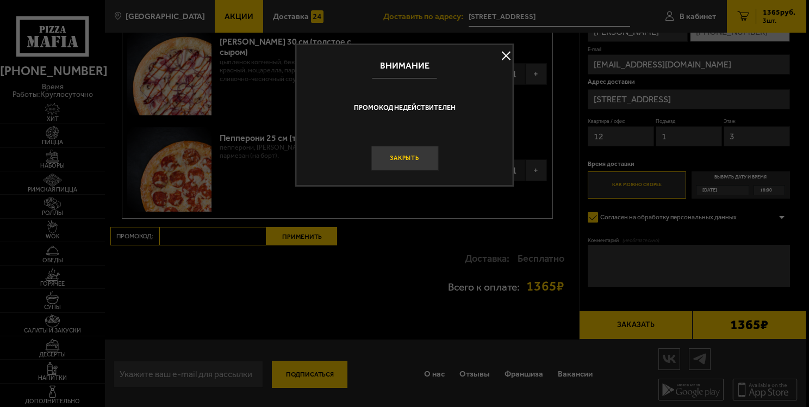
click at [393, 167] on button "Закрыть" at bounding box center [404, 159] width 67 height 26
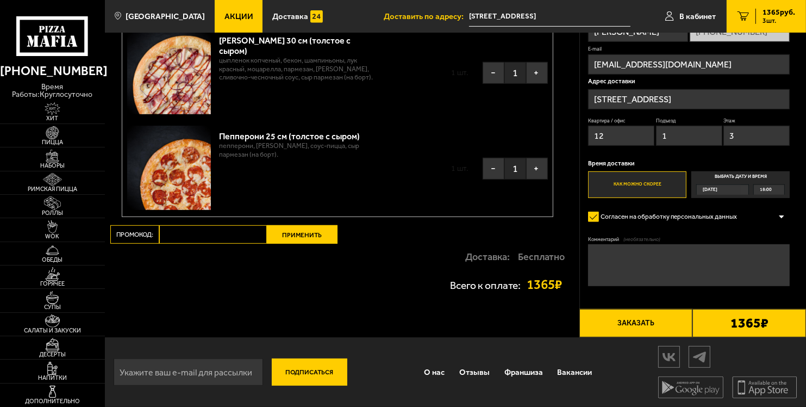
click at [715, 323] on div "1365 ₽" at bounding box center [749, 323] width 114 height 29
click at [661, 325] on button "Заказать" at bounding box center [636, 323] width 114 height 29
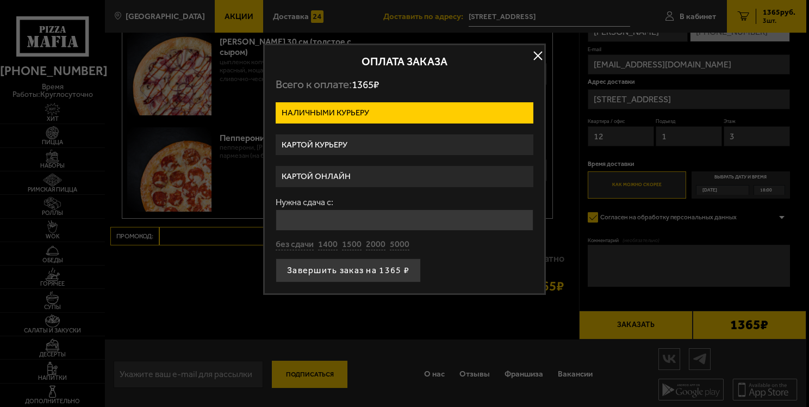
click at [313, 145] on label "Картой курьеру" at bounding box center [405, 144] width 258 height 21
click at [0, 0] on input "Картой курьеру" at bounding box center [0, 0] width 0 height 0
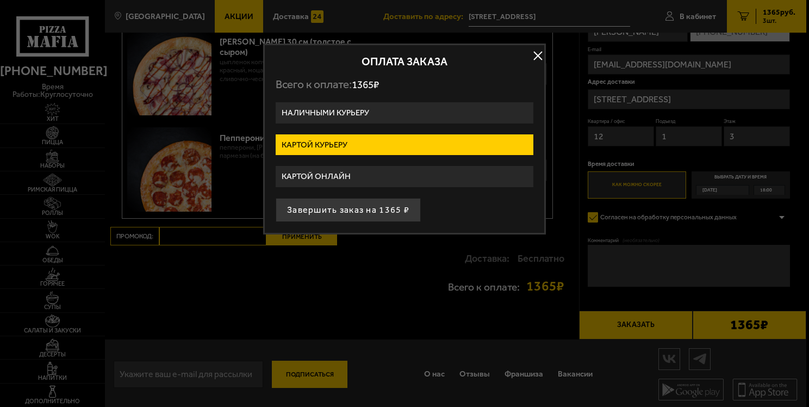
click at [326, 211] on button "Завершить заказ на 1365 ₽" at bounding box center [348, 210] width 145 height 24
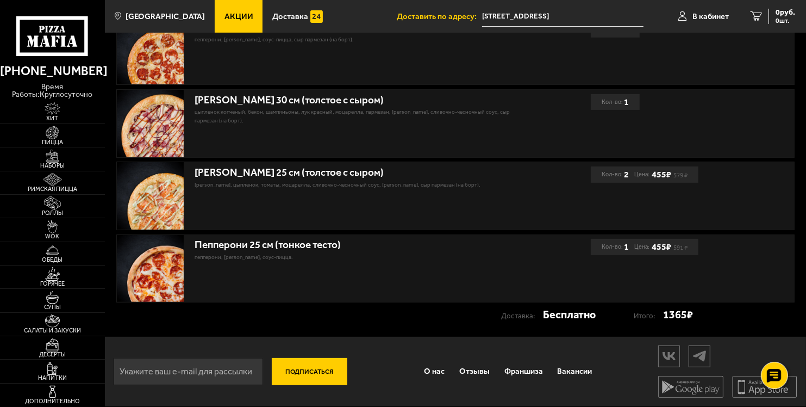
scroll to position [208, 0]
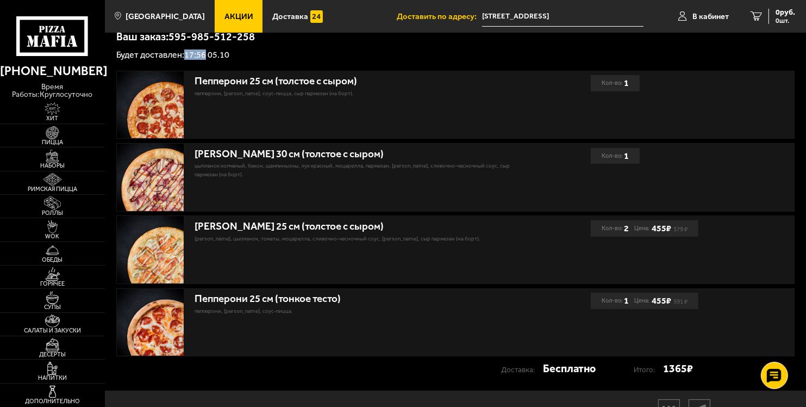
drag, startPoint x: 184, startPoint y: 55, endPoint x: 204, endPoint y: 57, distance: 20.1
click at [204, 57] on p "Будет доставлен: 17:56 05.10" at bounding box center [455, 55] width 679 height 9
click at [257, 57] on p "Будет доставлен: 17:56 05.10" at bounding box center [455, 55] width 679 height 9
